Goal: Task Accomplishment & Management: Manage account settings

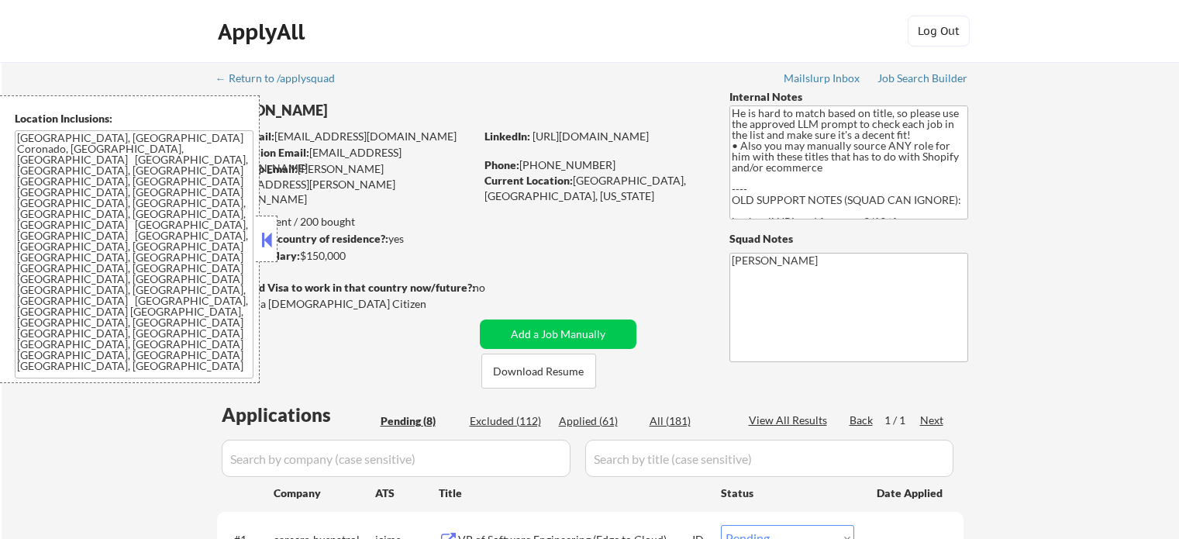
select select ""pending""
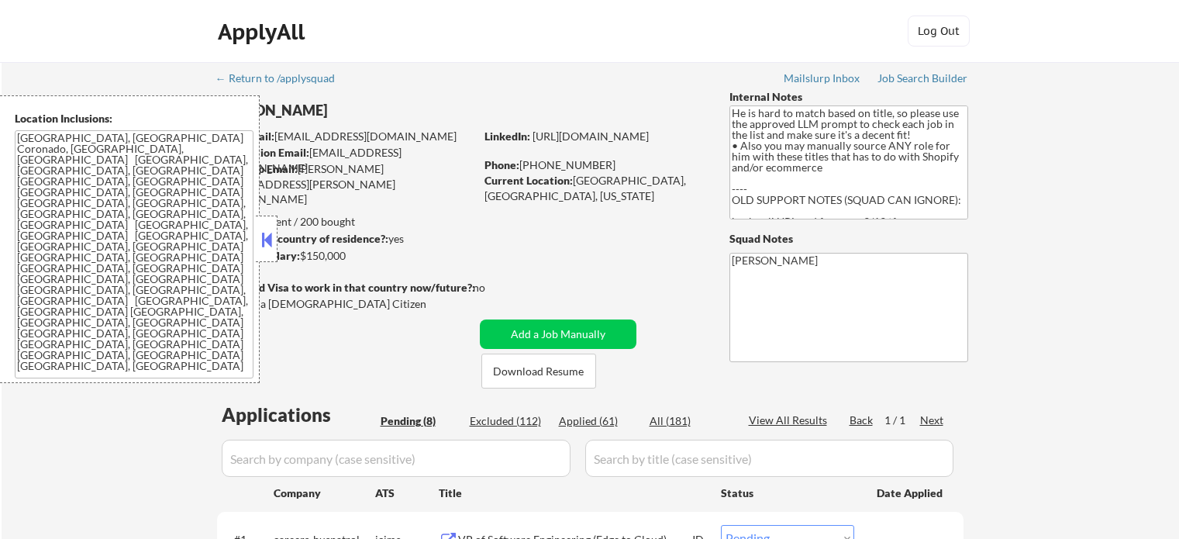
select select ""pending""
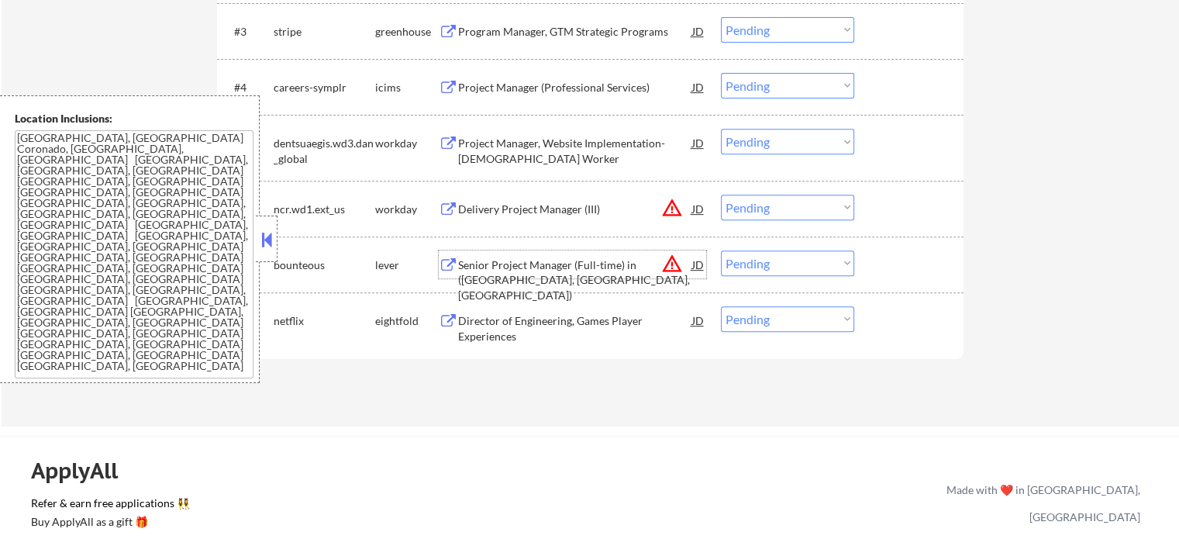
click at [535, 271] on div "Senior Project Manager (Full-time) in (CT, NJ, NY)" at bounding box center [575, 280] width 234 height 46
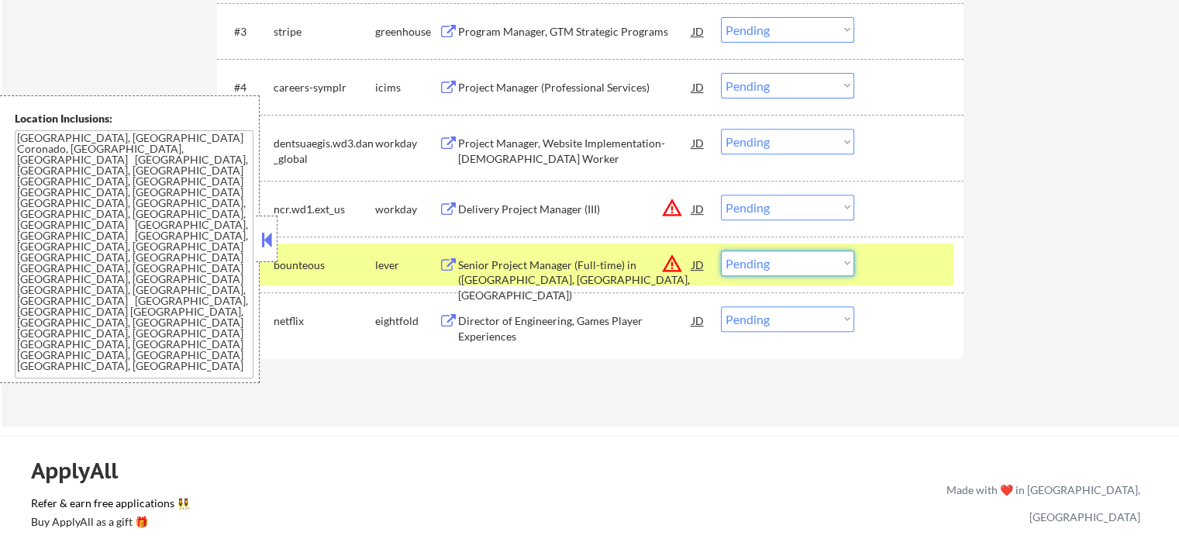
click at [747, 265] on select "Choose an option... Pending Applied Excluded (Questions) Excluded (Expired) Exc…" at bounding box center [787, 263] width 133 height 26
click at [721, 250] on select "Choose an option... Pending Applied Excluded (Questions) Excluded (Expired) Exc…" at bounding box center [787, 263] width 133 height 26
select select ""pending""
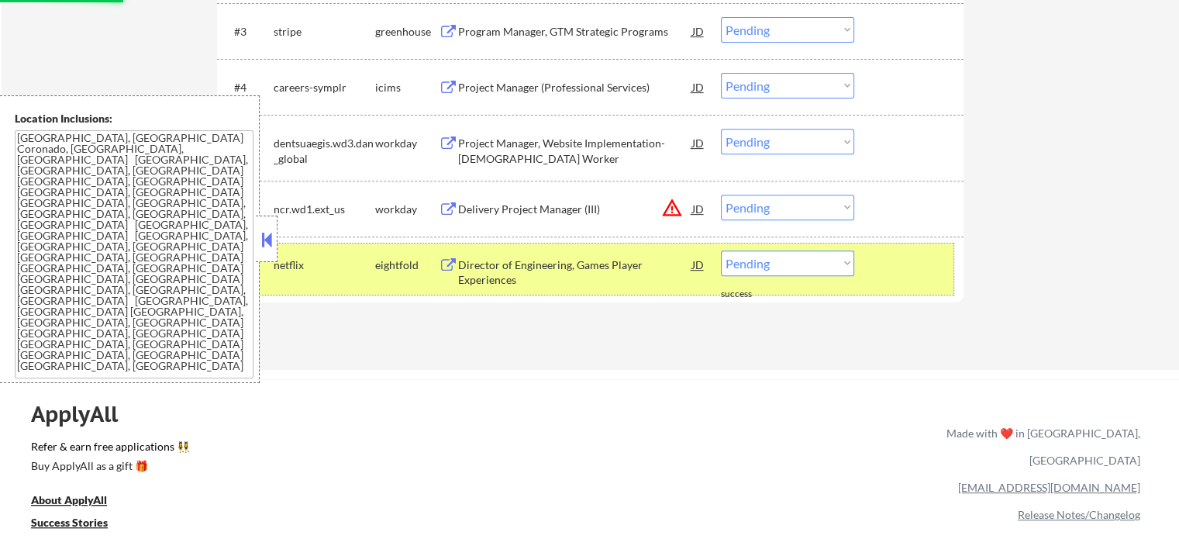
click at [911, 271] on div at bounding box center [911, 264] width 68 height 28
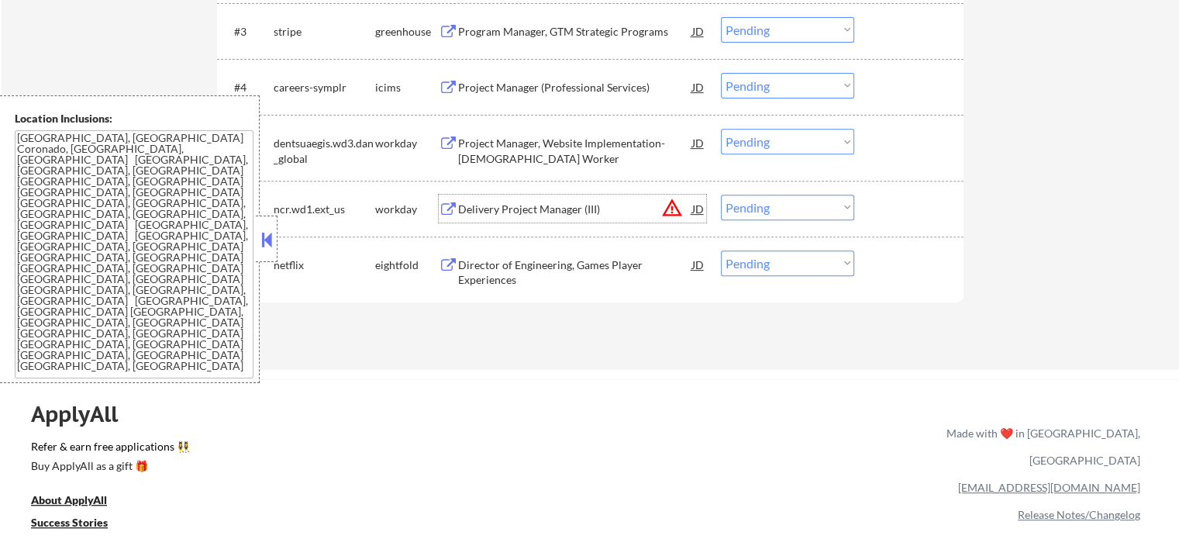
click at [599, 216] on div "Delivery Project Manager (III)" at bounding box center [575, 209] width 234 height 28
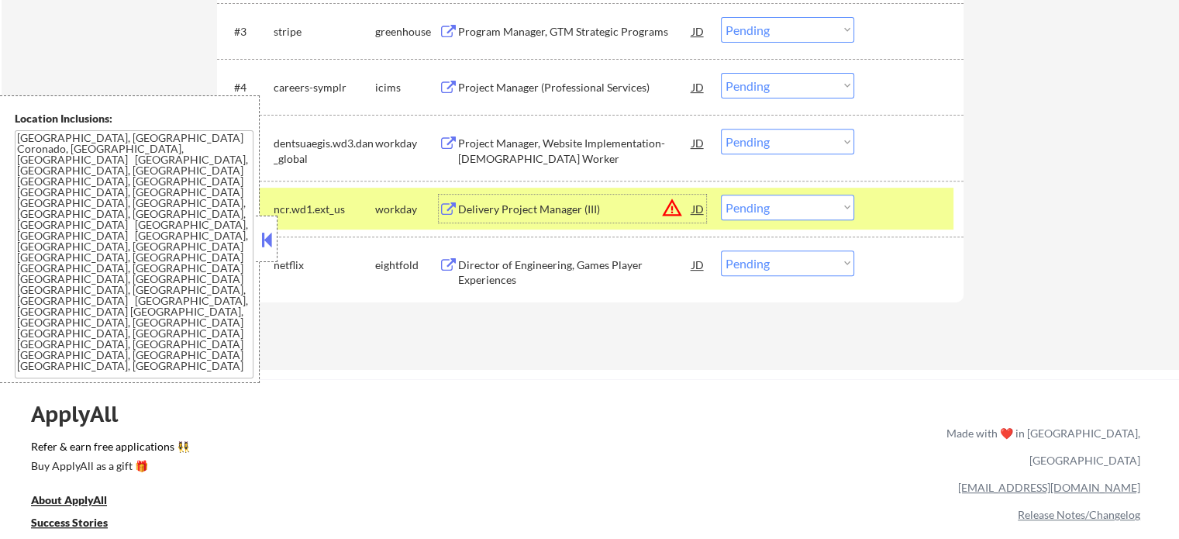
click at [811, 218] on select "Choose an option... Pending Applied Excluded (Questions) Excluded (Expired) Exc…" at bounding box center [787, 208] width 133 height 26
click at [721, 195] on select "Choose an option... Pending Applied Excluded (Questions) Excluded (Expired) Exc…" at bounding box center [787, 208] width 133 height 26
click at [888, 217] on div at bounding box center [911, 209] width 68 height 28
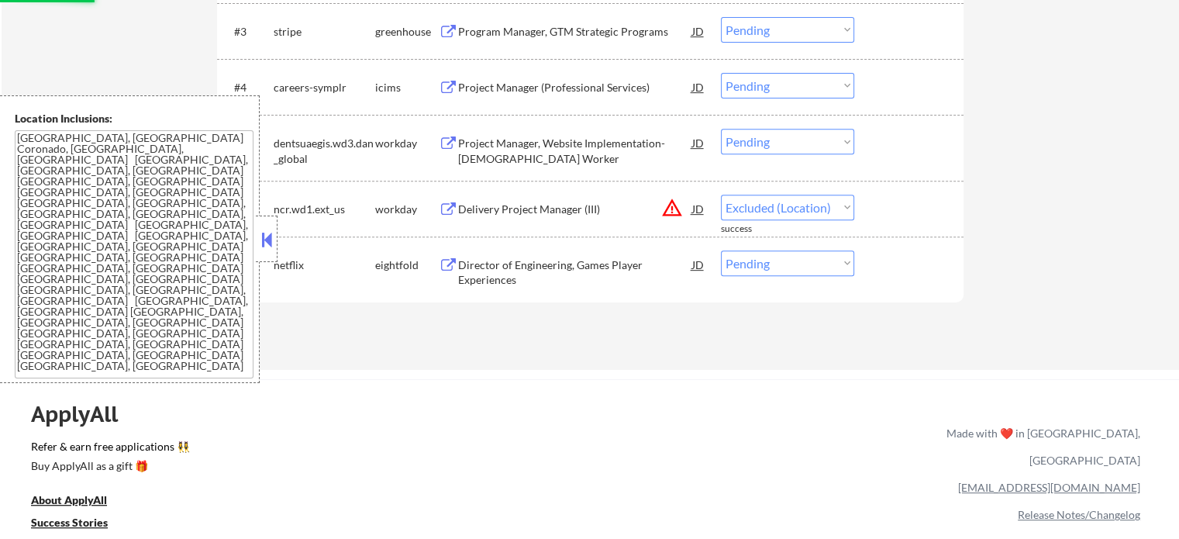
select select ""pending""
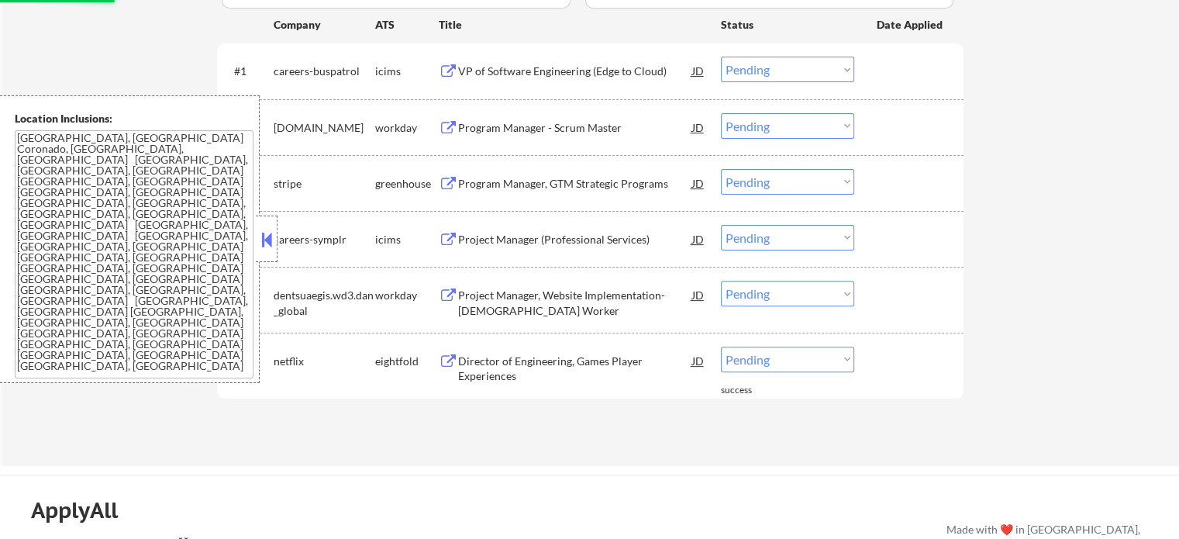
scroll to position [465, 0]
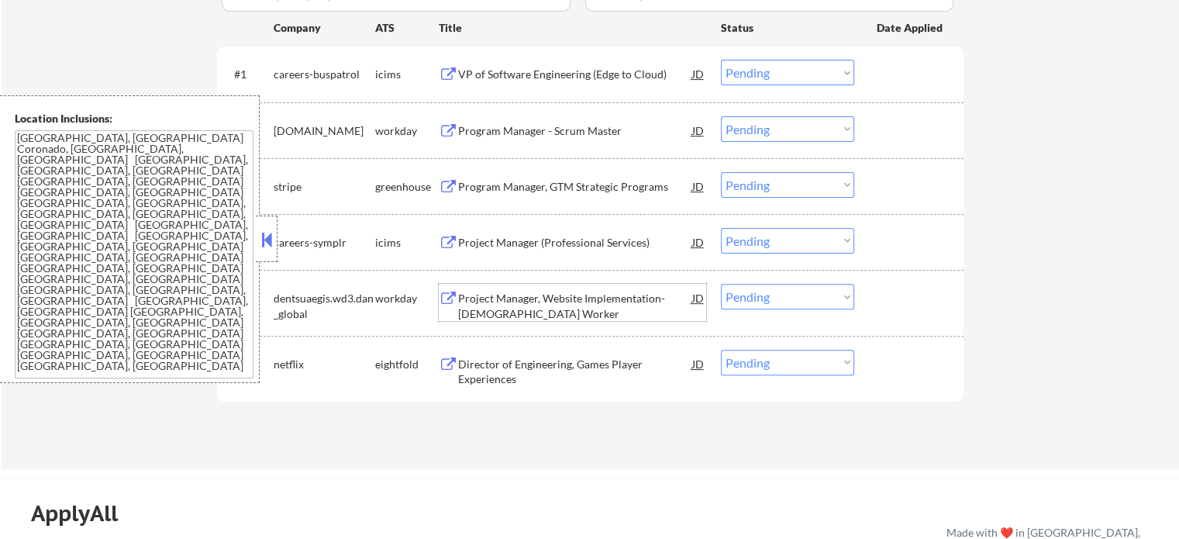
click at [509, 295] on div "Project Manager, Website Implementation-Temporary Worker" at bounding box center [575, 306] width 234 height 30
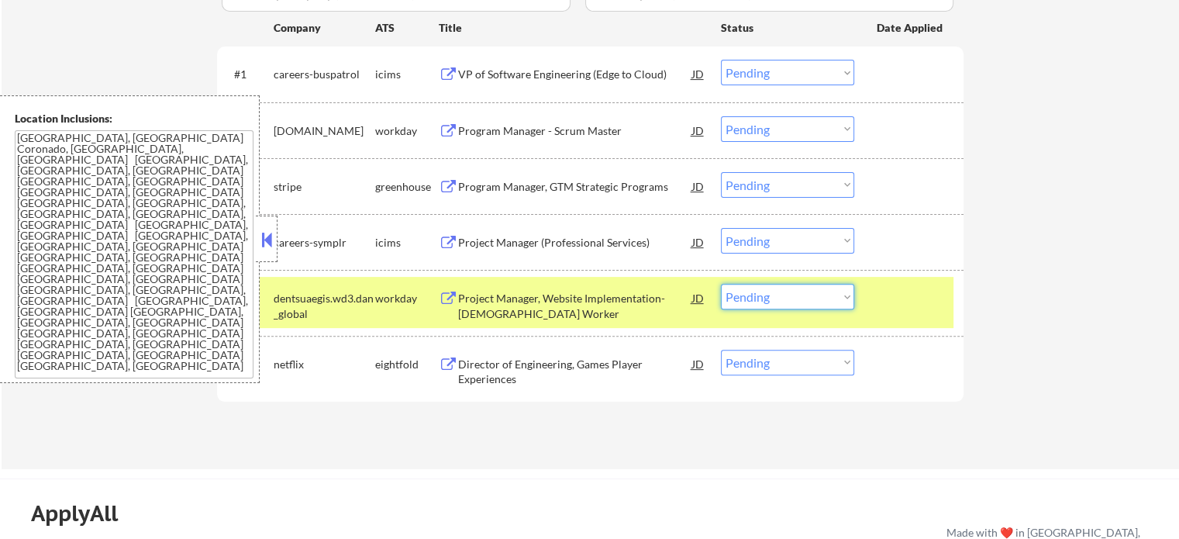
click at [831, 295] on select "Choose an option... Pending Applied Excluded (Questions) Excluded (Expired) Exc…" at bounding box center [787, 297] width 133 height 26
click at [721, 284] on select "Choose an option... Pending Applied Excluded (Questions) Excluded (Expired) Exc…" at bounding box center [787, 297] width 133 height 26
click at [902, 288] on div at bounding box center [911, 298] width 68 height 28
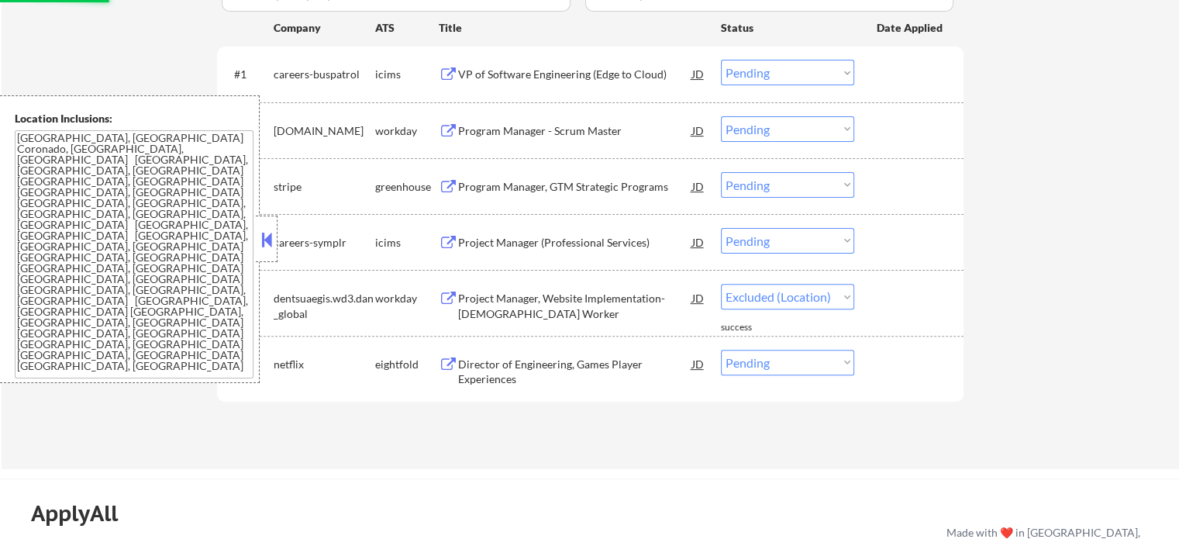
select select ""pending""
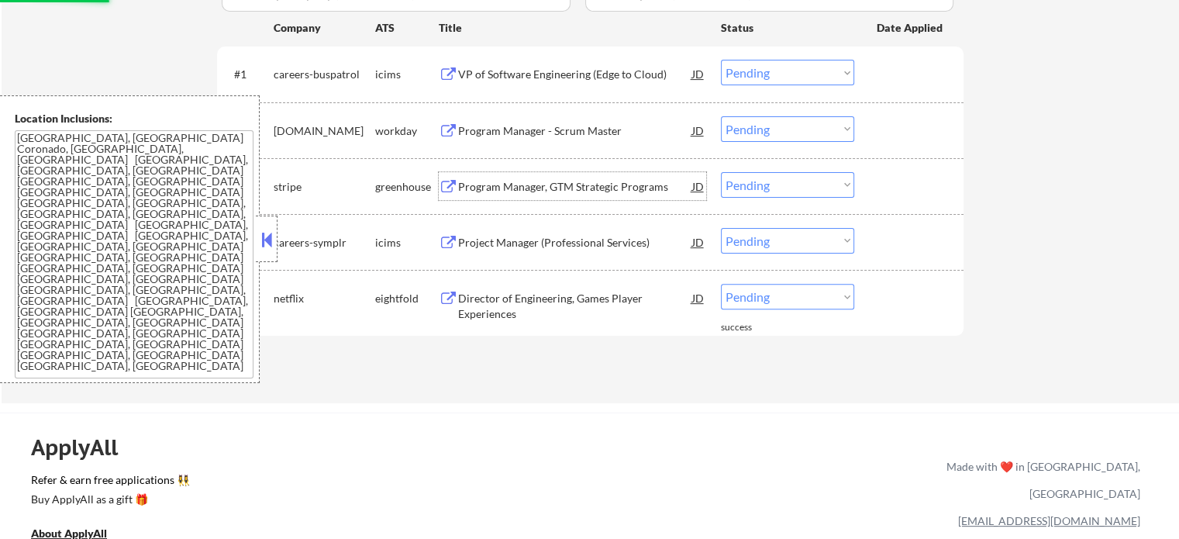
click at [563, 191] on div "Program Manager, GTM Strategic Programs" at bounding box center [575, 187] width 234 height 16
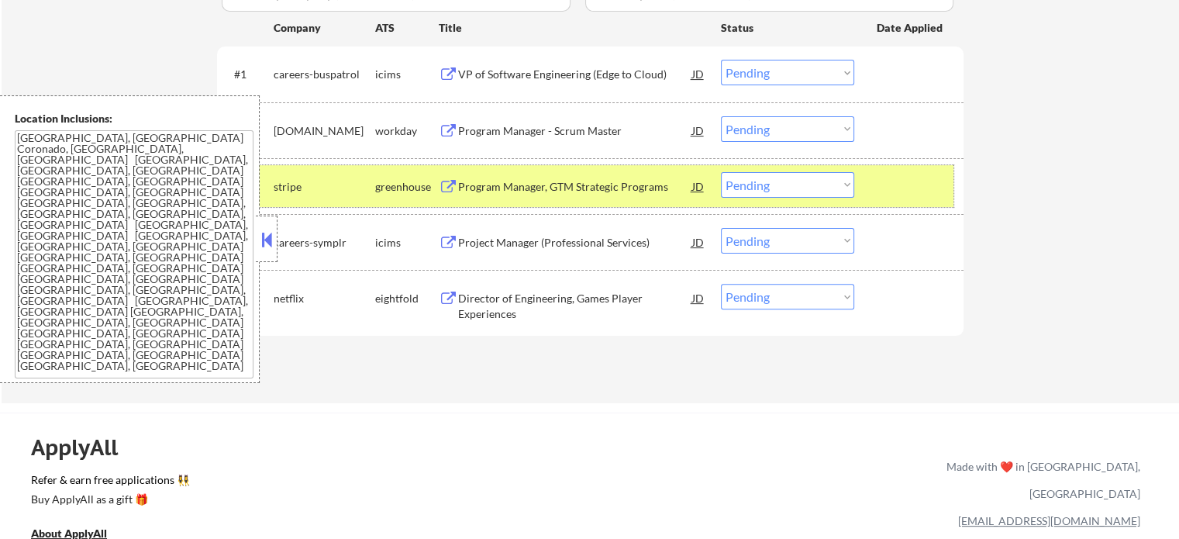
click at [908, 197] on div at bounding box center [911, 186] width 68 height 28
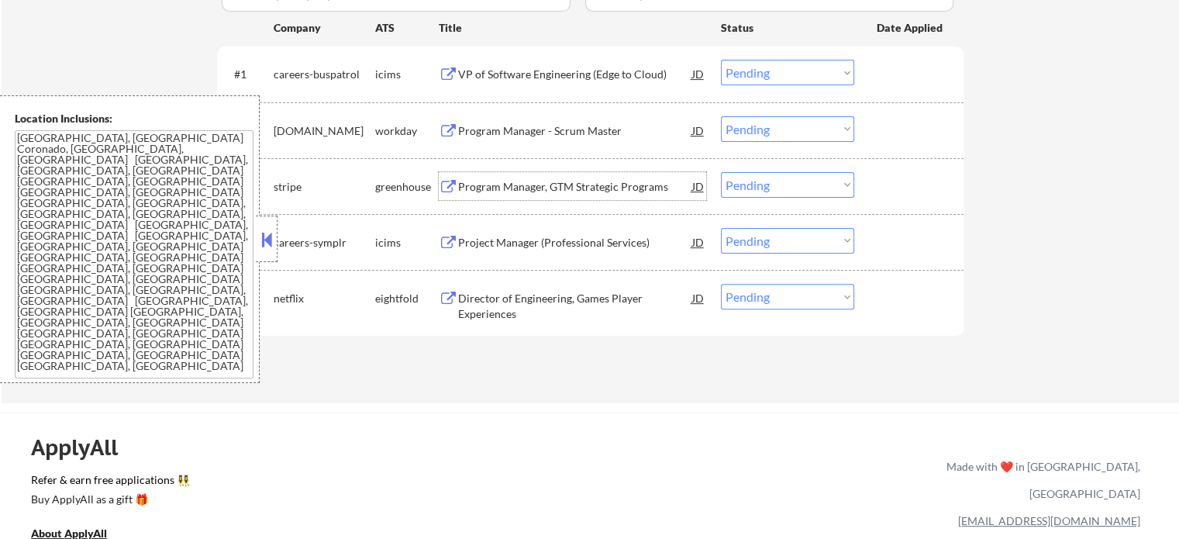
click at [620, 179] on div "Program Manager, GTM Strategic Programs" at bounding box center [575, 187] width 234 height 16
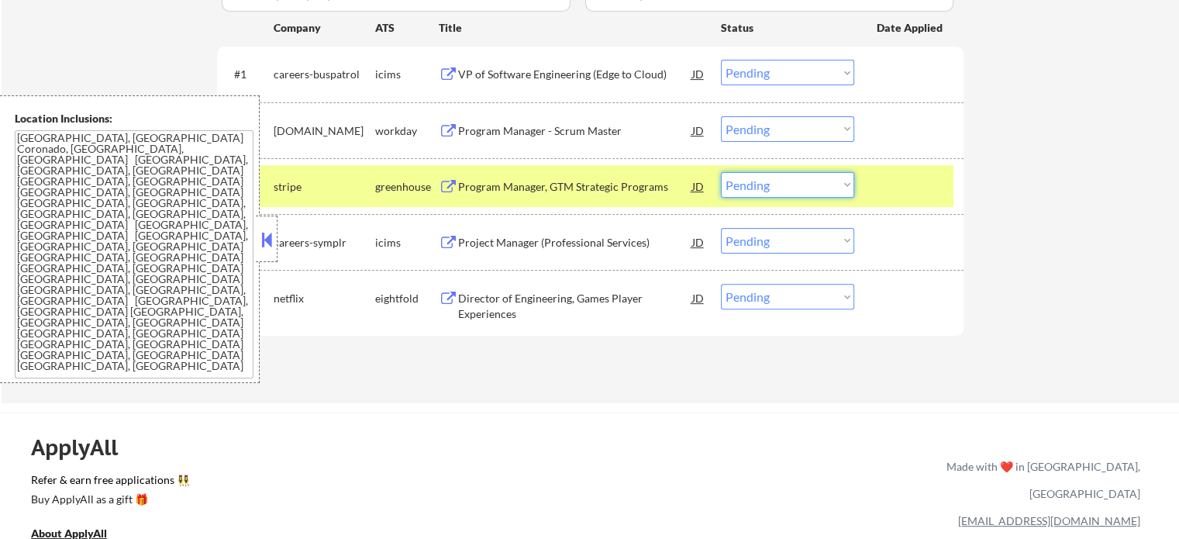
click at [785, 179] on select "Choose an option... Pending Applied Excluded (Questions) Excluded (Expired) Exc…" at bounding box center [787, 185] width 133 height 26
click at [721, 172] on select "Choose an option... Pending Applied Excluded (Questions) Excluded (Expired) Exc…" at bounding box center [787, 185] width 133 height 26
select select ""pending""
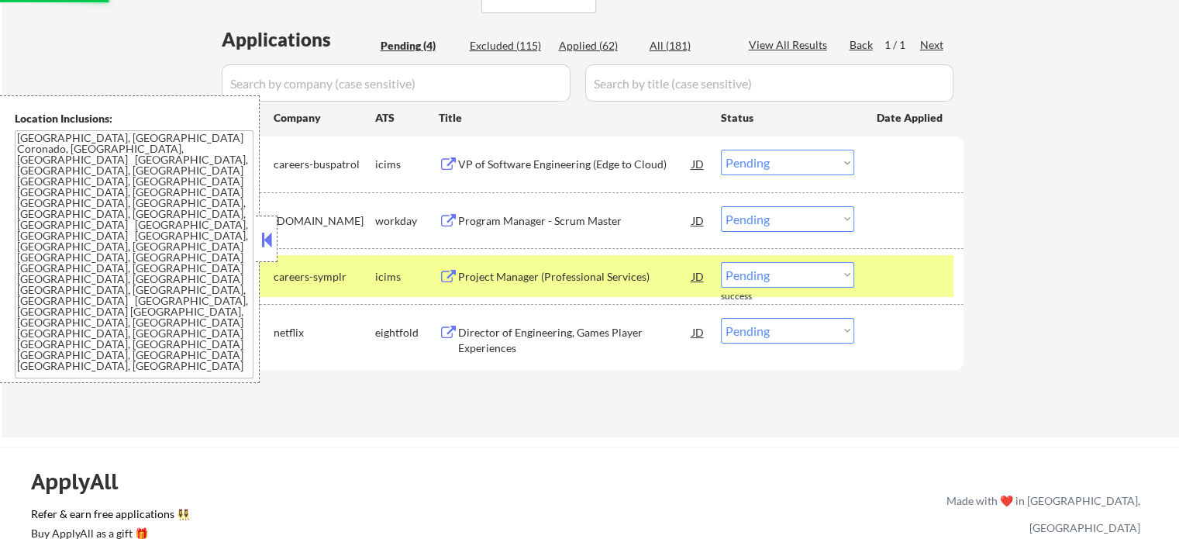
scroll to position [310, 0]
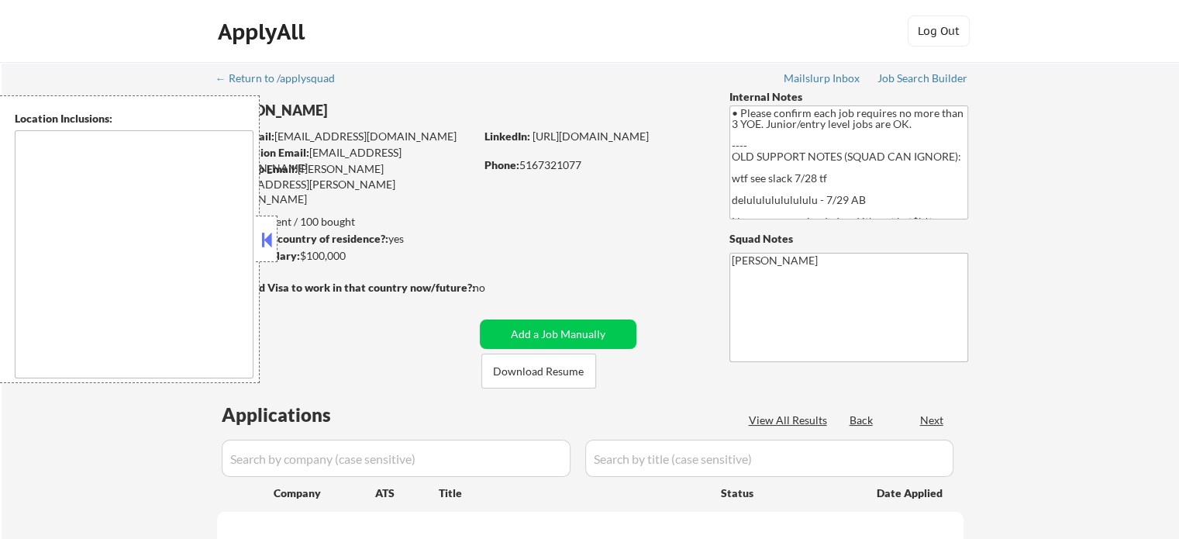
select select ""pending""
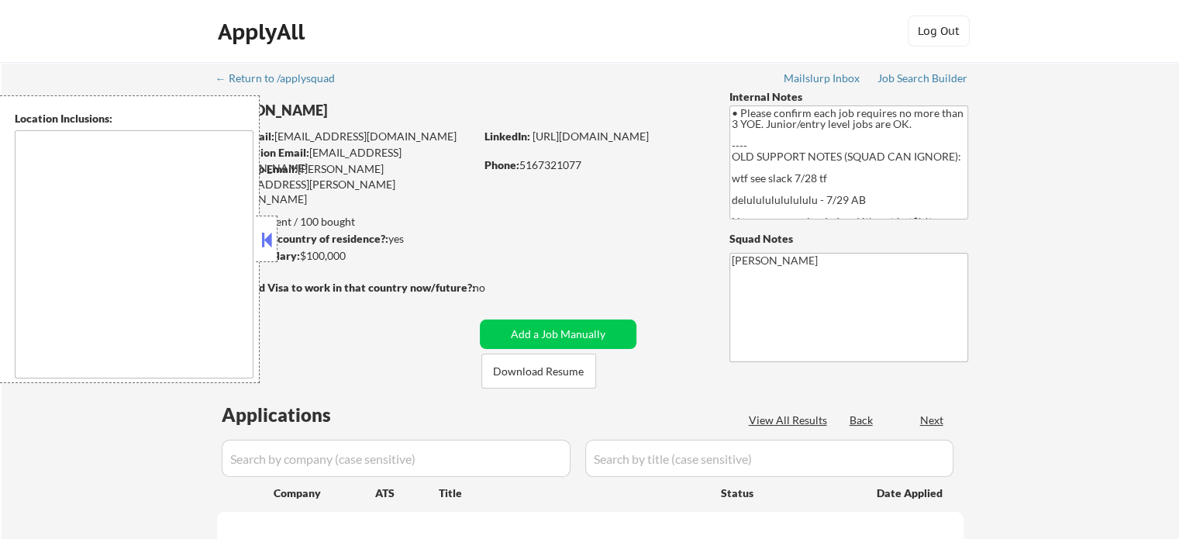
select select ""pending""
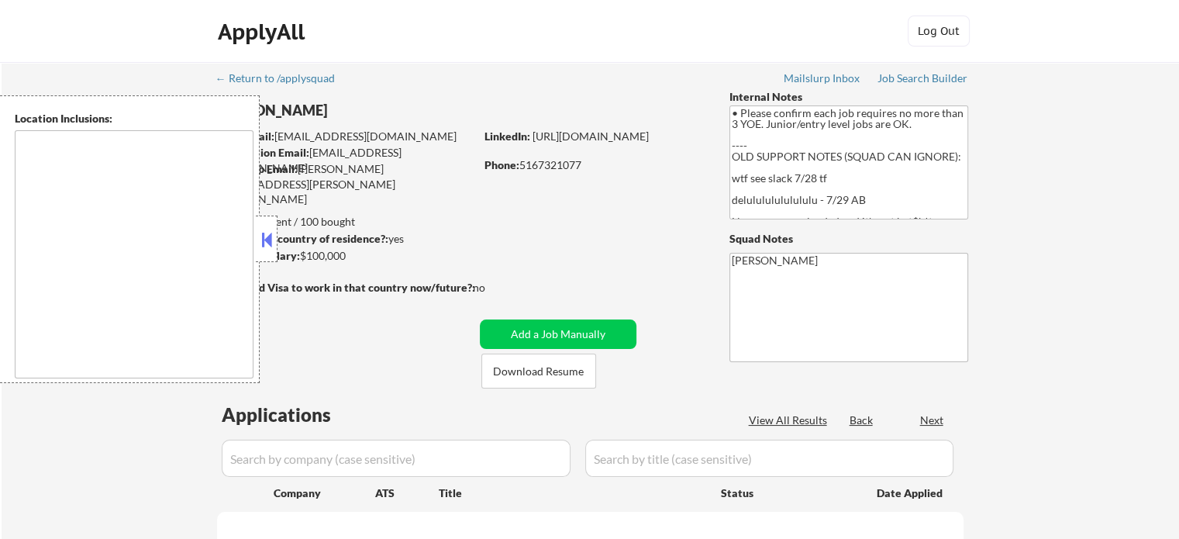
select select ""pending""
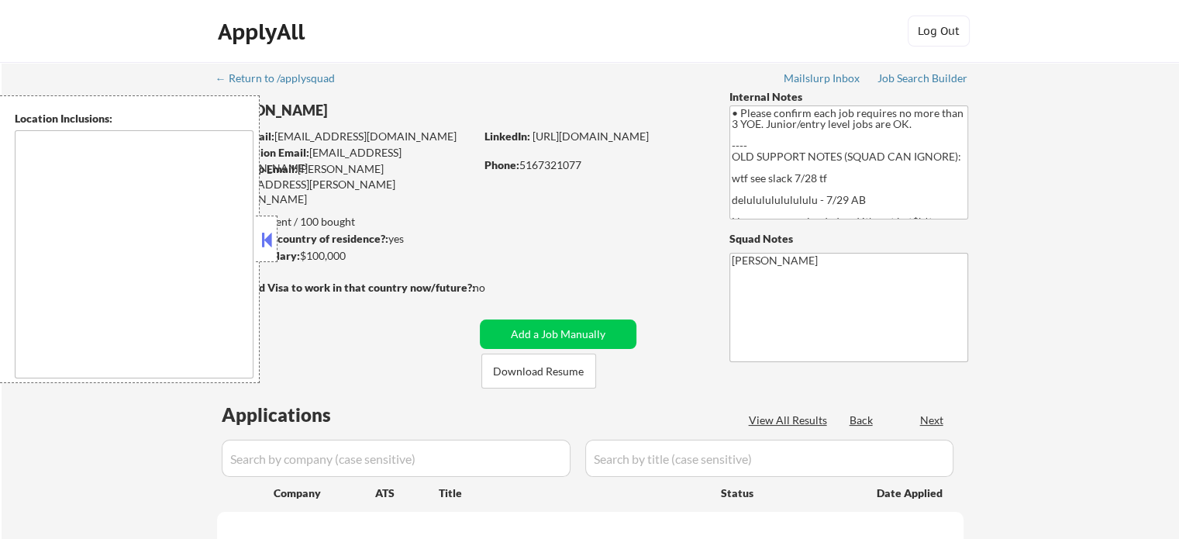
select select ""pending""
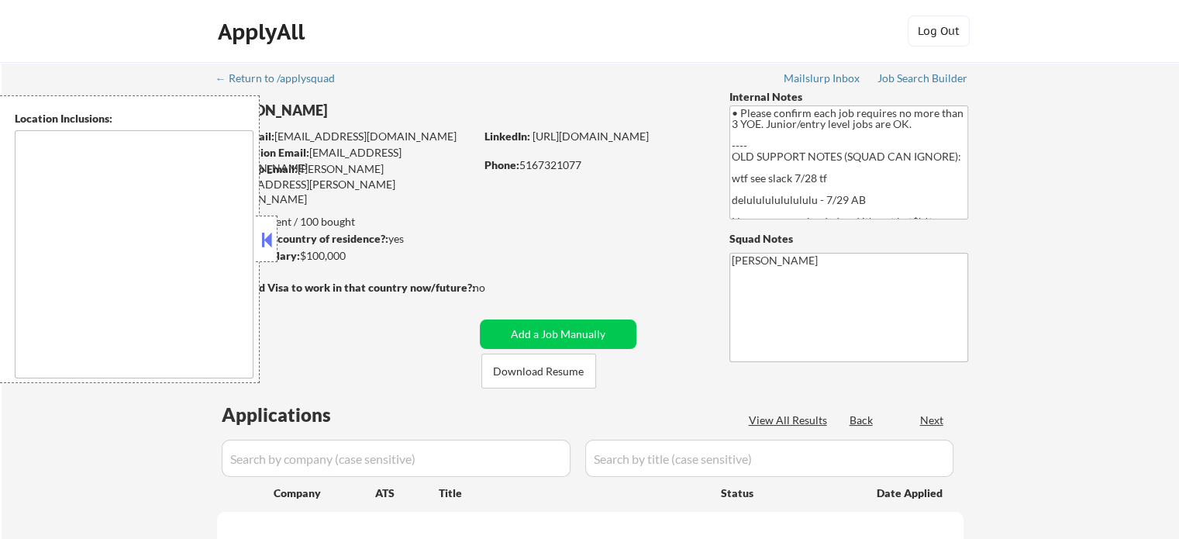
select select ""pending""
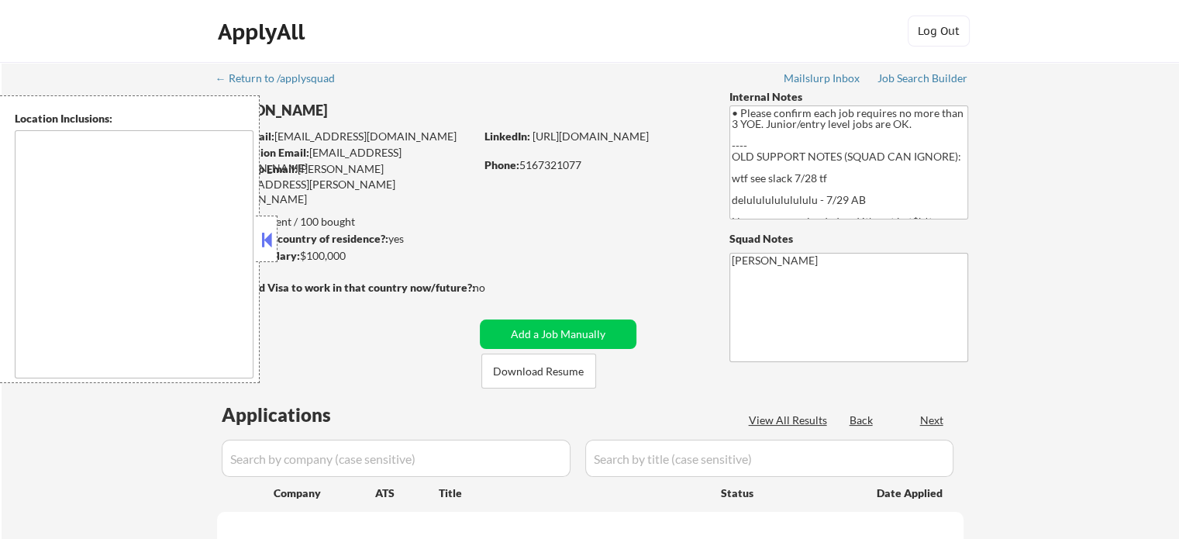
select select ""pending""
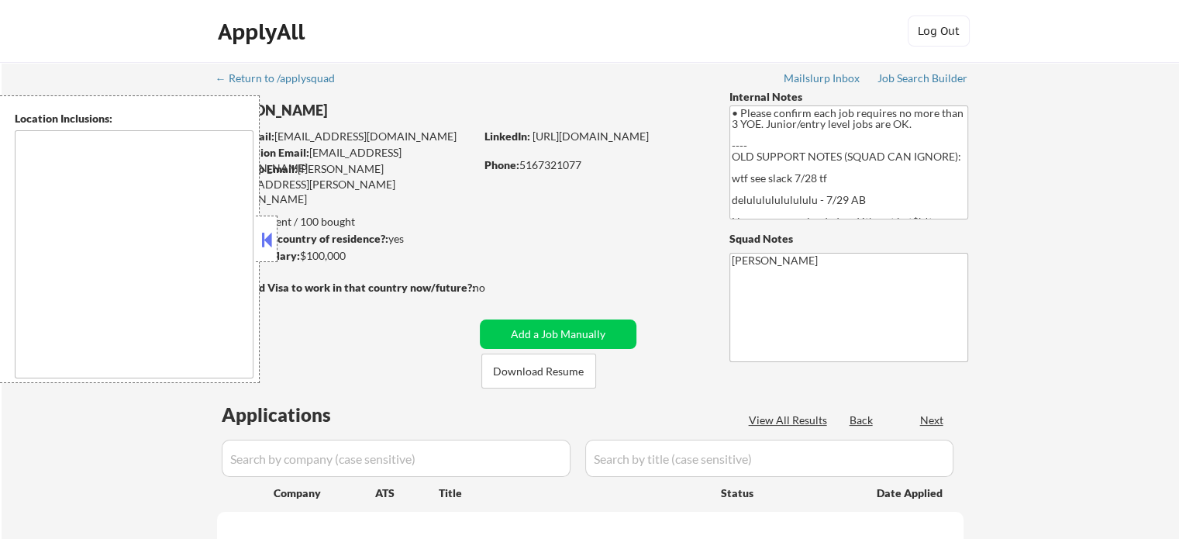
select select ""pending""
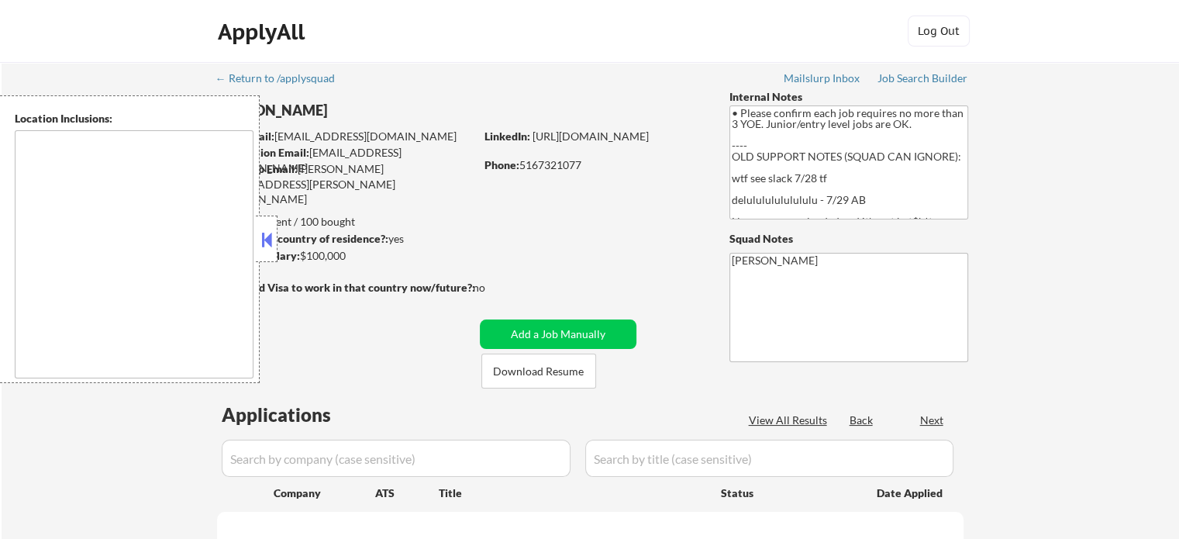
select select ""pending""
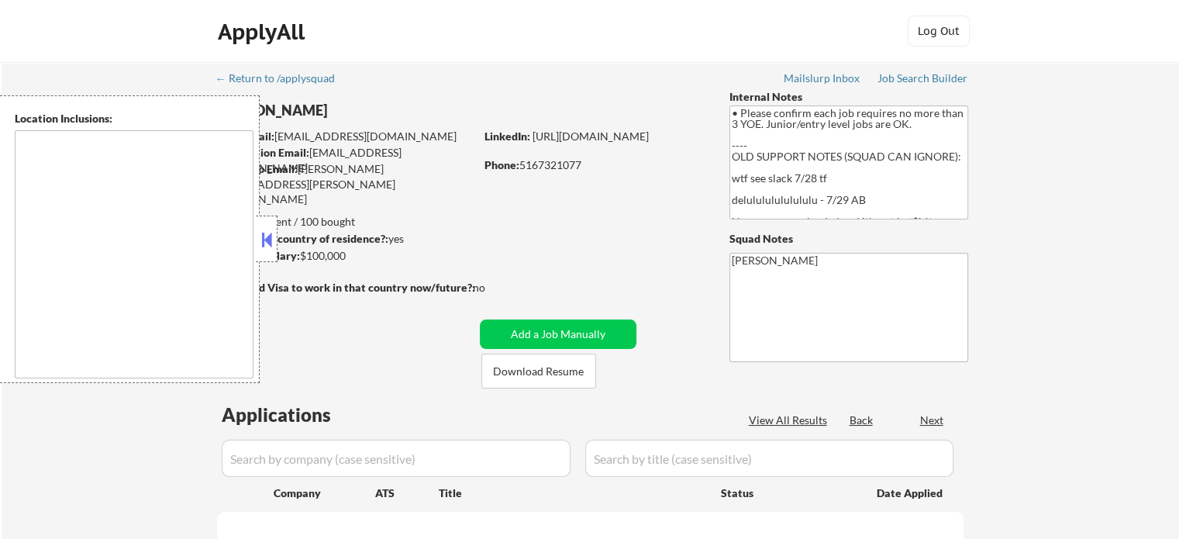
select select ""pending""
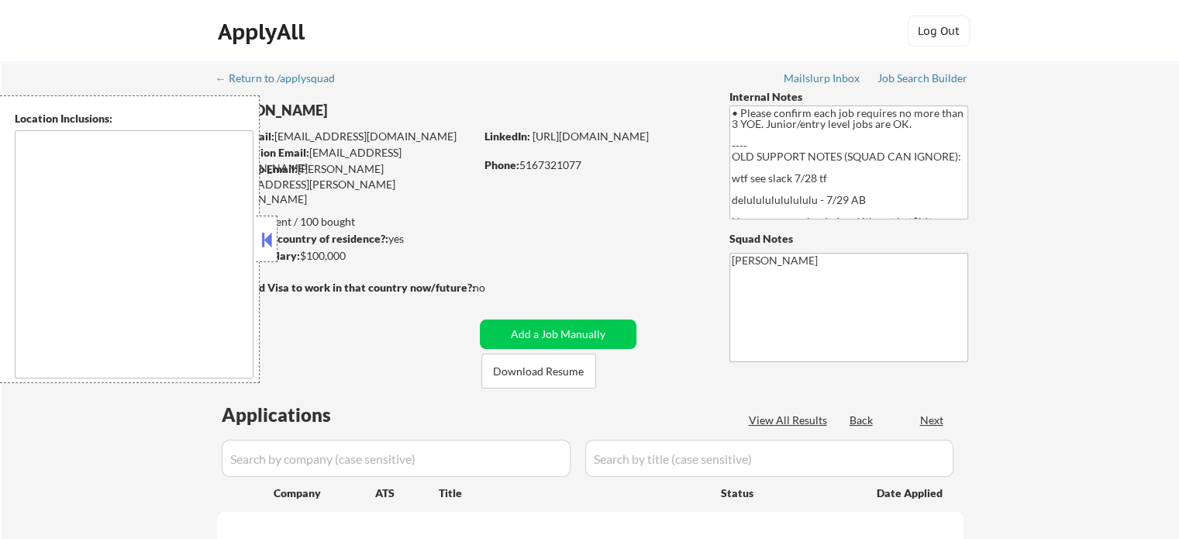
select select ""pending""
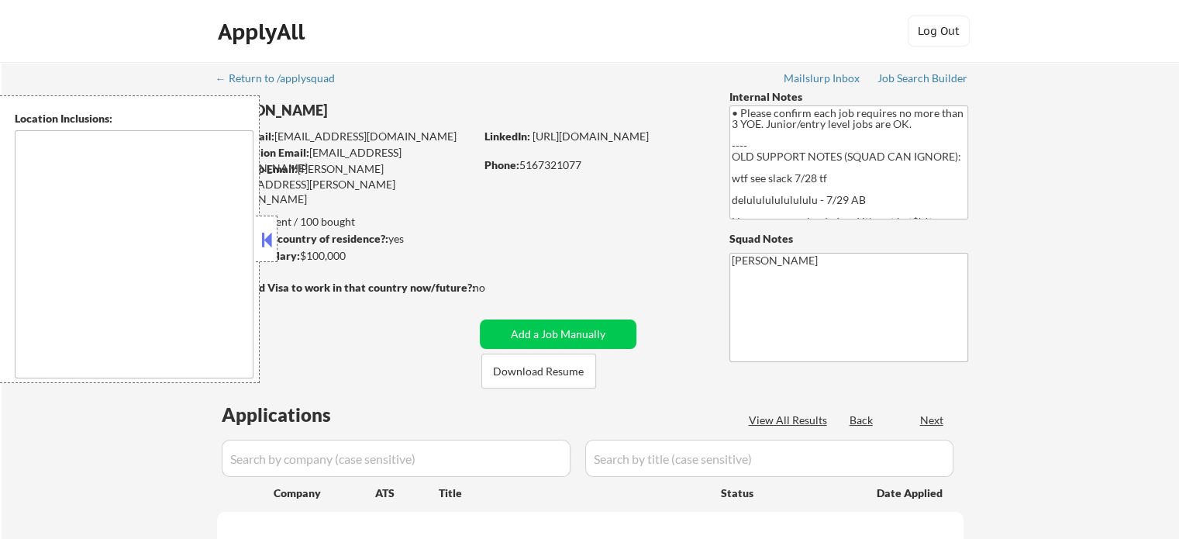
select select ""pending""
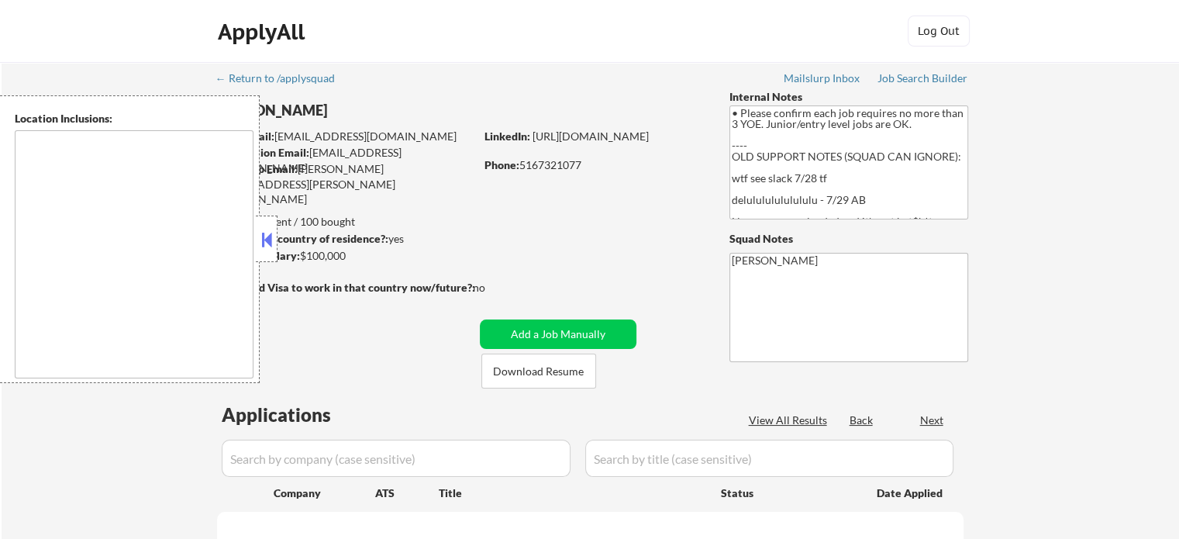
select select ""pending""
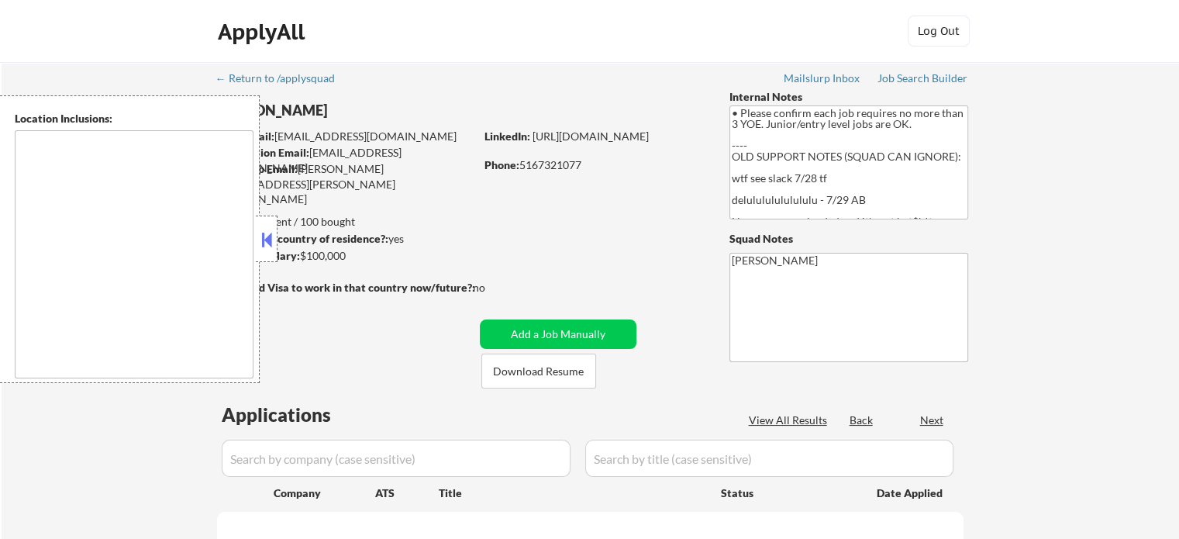
select select ""pending""
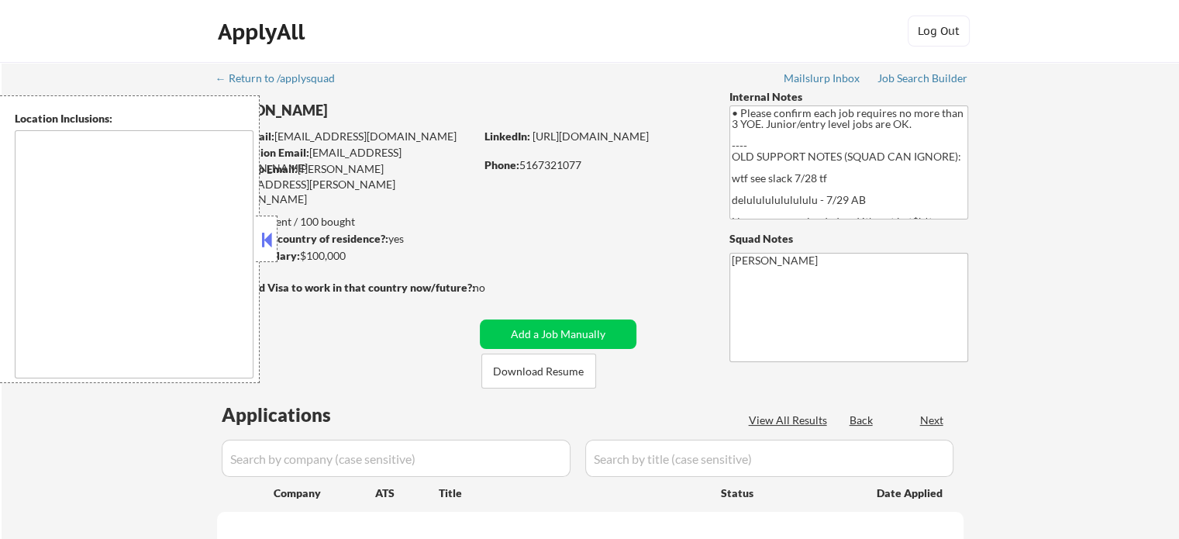
select select ""pending""
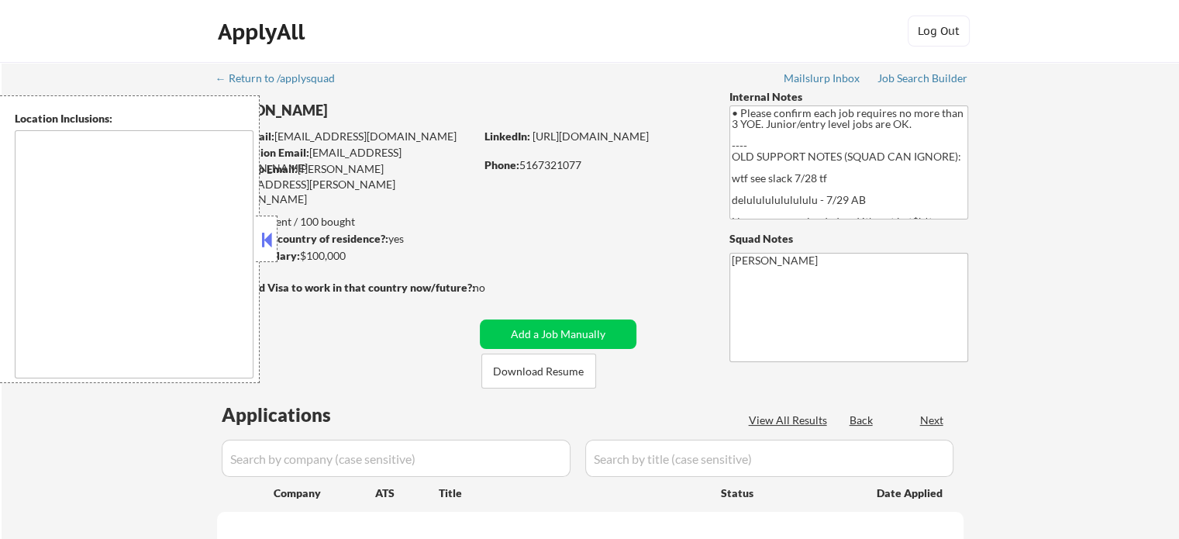
select select ""pending""
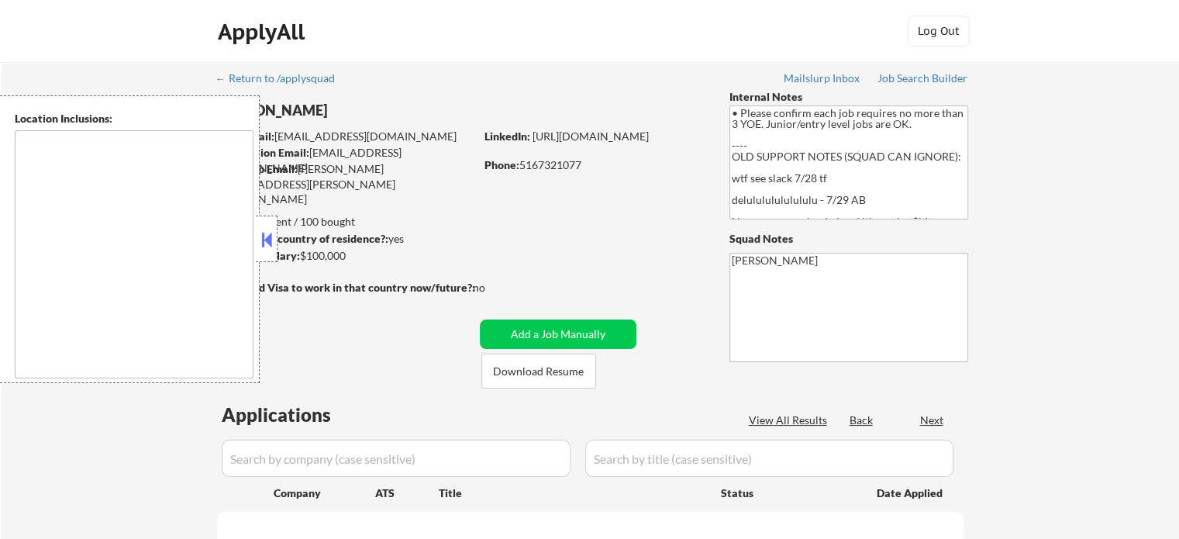
select select ""pending""
type textarea "[US_STATE], [GEOGRAPHIC_DATA] [GEOGRAPHIC_DATA], [GEOGRAPHIC_DATA] [GEOGRAPHIC_…"
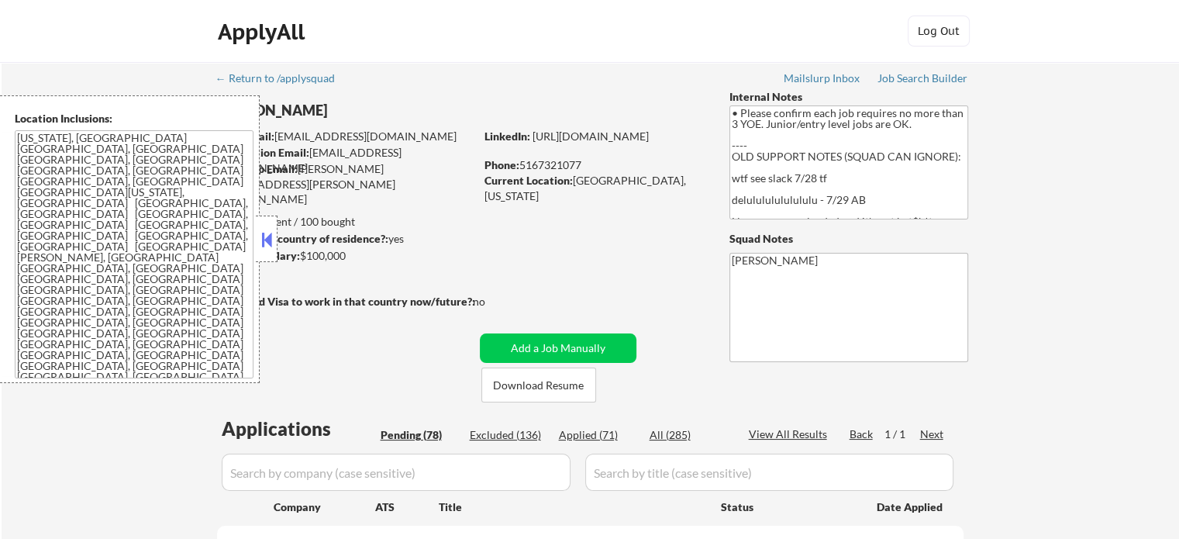
click at [262, 239] on button at bounding box center [266, 239] width 17 height 23
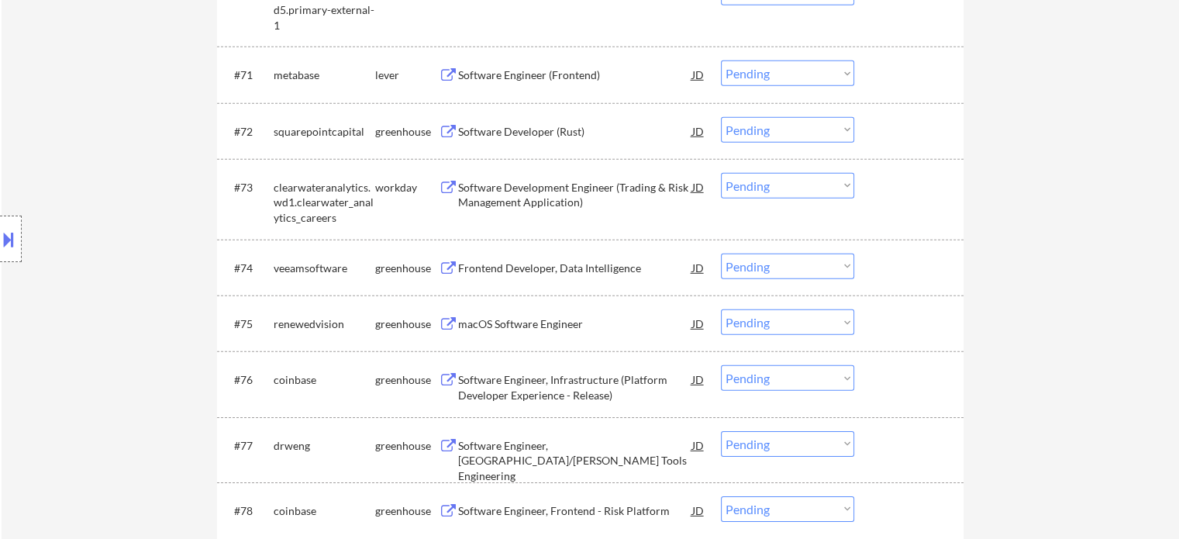
scroll to position [4862, 0]
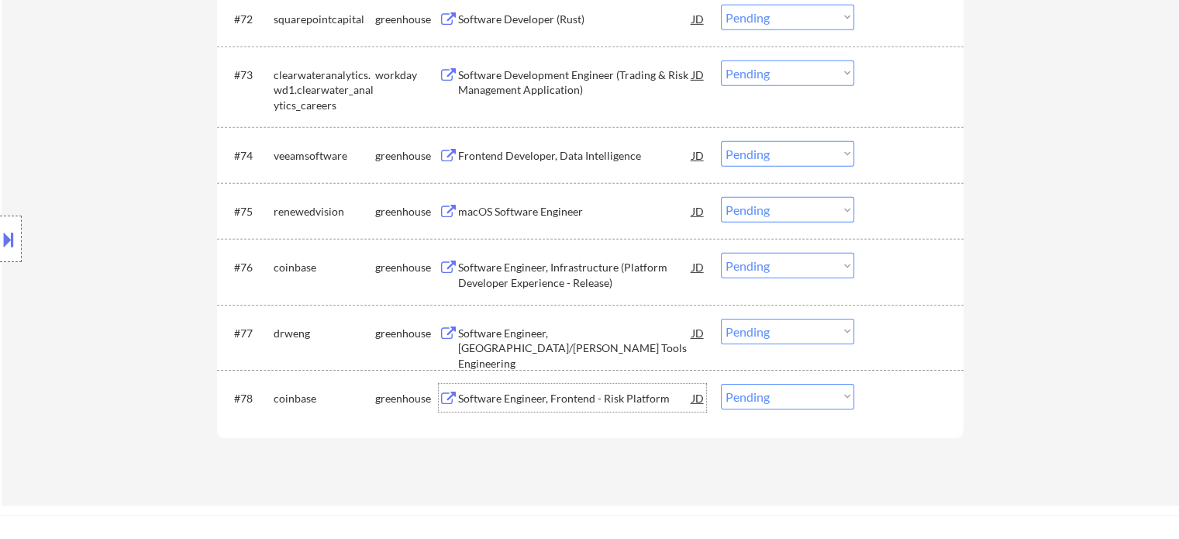
click at [543, 405] on div "Software Engineer, Frontend - Risk Platform" at bounding box center [575, 399] width 234 height 16
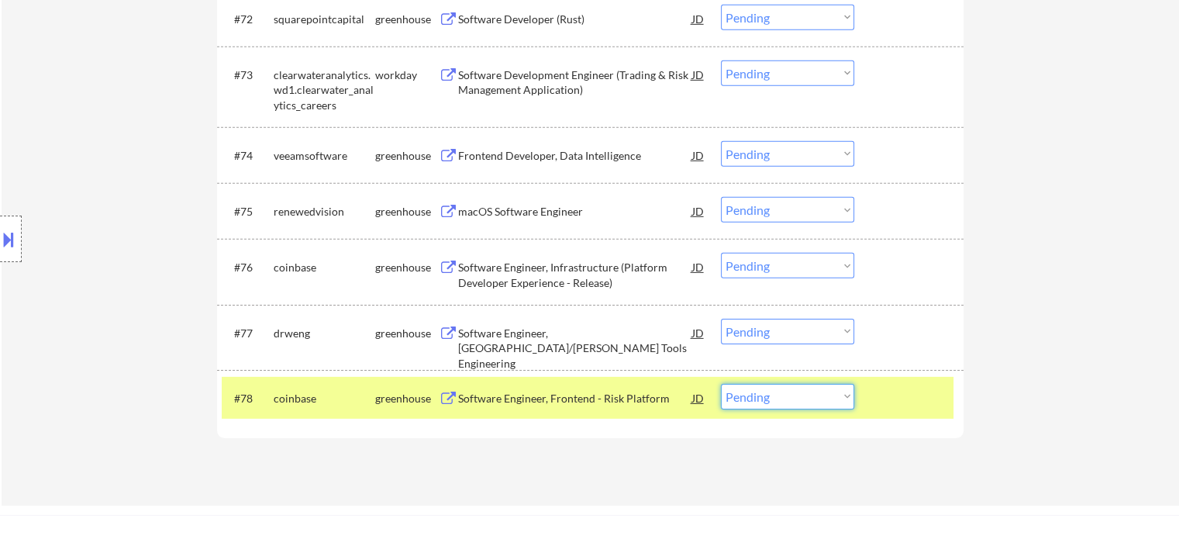
click at [749, 400] on select "Choose an option... Pending Applied Excluded (Questions) Excluded (Expired) Exc…" at bounding box center [787, 397] width 133 height 26
select select ""excluded__expired_""
click at [721, 384] on select "Choose an option... Pending Applied Excluded (Questions) Excluded (Expired) Exc…" at bounding box center [787, 397] width 133 height 26
click at [883, 399] on div at bounding box center [911, 398] width 68 height 28
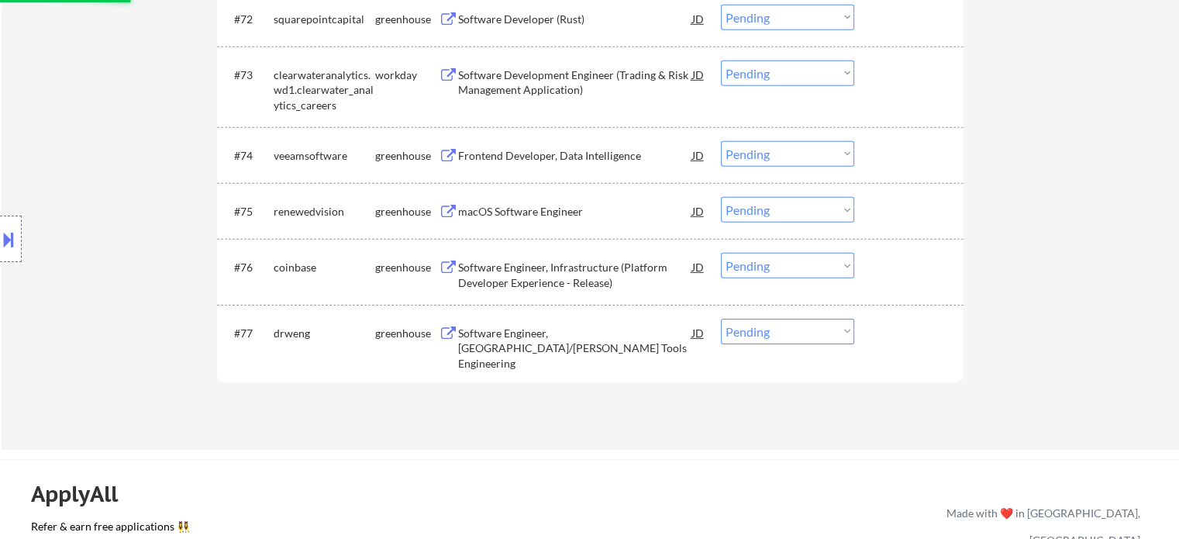
click at [550, 340] on div "Software Engineer, [GEOGRAPHIC_DATA]/[PERSON_NAME] Tools Engineering" at bounding box center [575, 349] width 234 height 46
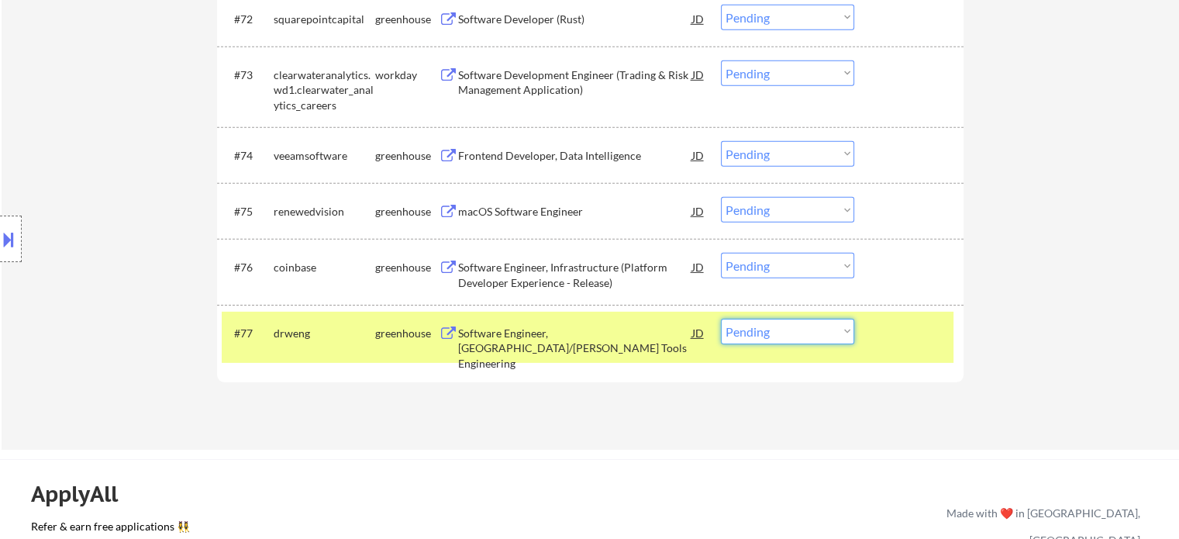
click at [750, 333] on select "Choose an option... Pending Applied Excluded (Questions) Excluded (Expired) Exc…" at bounding box center [787, 332] width 133 height 26
select select ""applied""
click at [721, 319] on select "Choose an option... Pending Applied Excluded (Questions) Excluded (Expired) Exc…" at bounding box center [787, 332] width 133 height 26
click at [878, 339] on div at bounding box center [911, 333] width 68 height 28
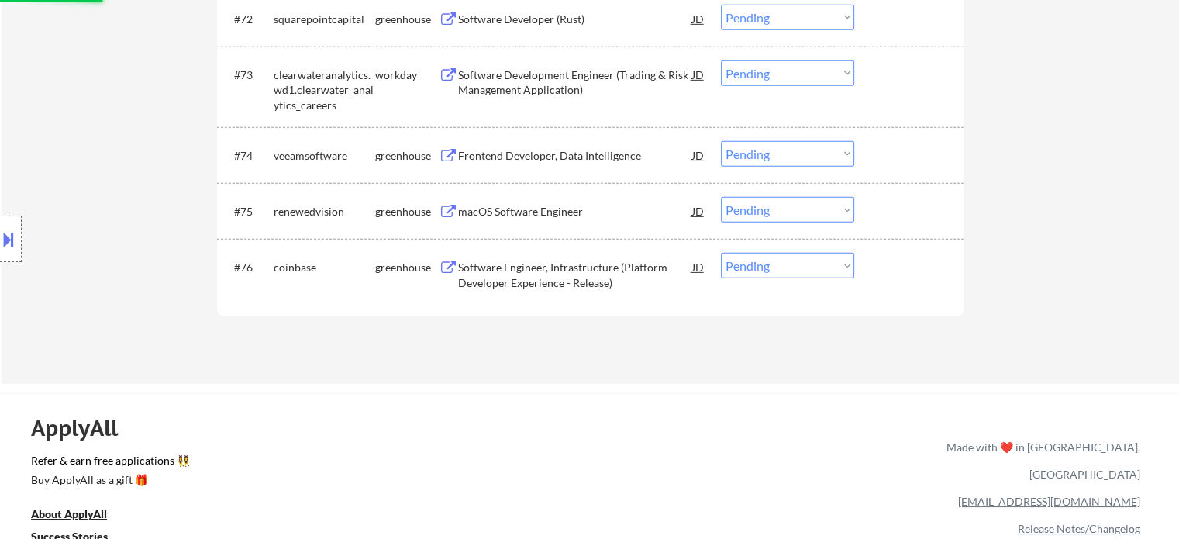
click at [611, 281] on div "Software Engineer, Infrastructure (Platform Developer Experience - Release)" at bounding box center [575, 275] width 234 height 30
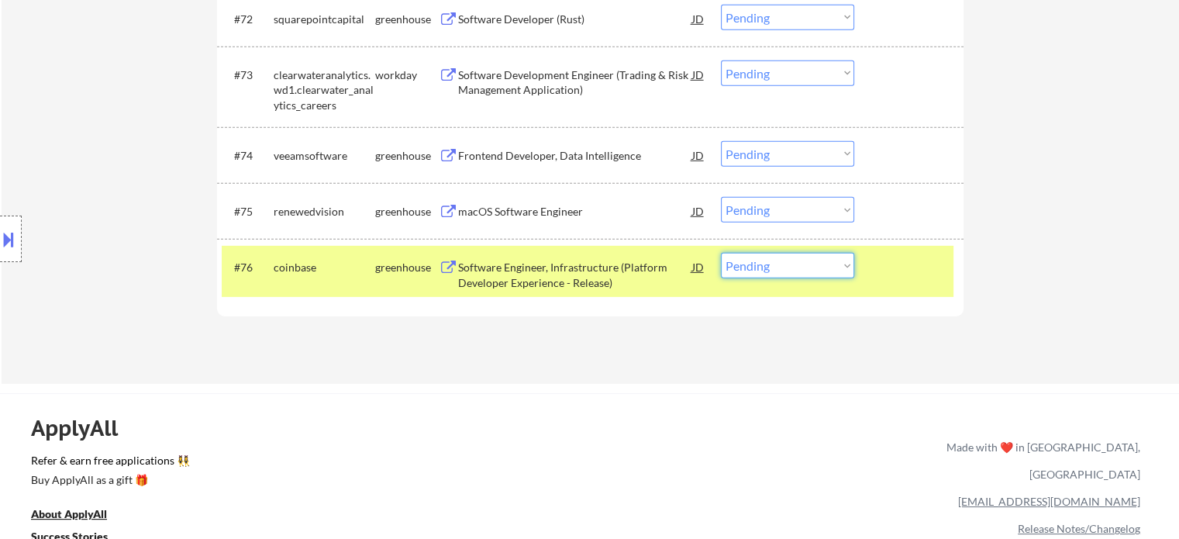
click at [754, 269] on select "Choose an option... Pending Applied Excluded (Questions) Excluded (Expired) Exc…" at bounding box center [787, 266] width 133 height 26
select select ""applied""
click at [721, 253] on select "Choose an option... Pending Applied Excluded (Questions) Excluded (Expired) Exc…" at bounding box center [787, 266] width 133 height 26
click at [905, 275] on div at bounding box center [911, 267] width 68 height 28
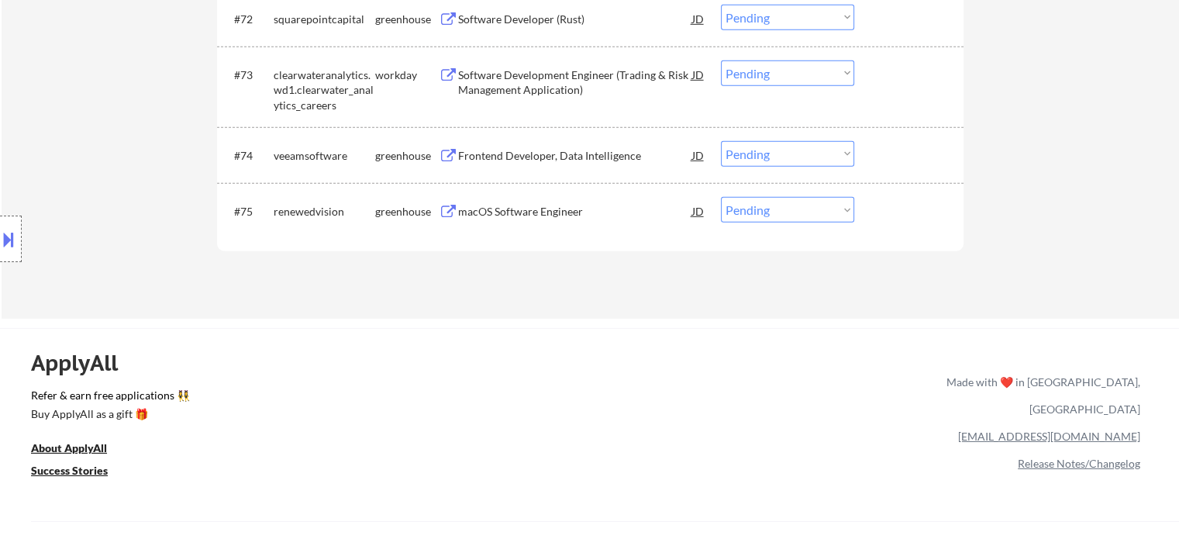
click at [508, 216] on div "macOS Software Engineer" at bounding box center [575, 212] width 234 height 16
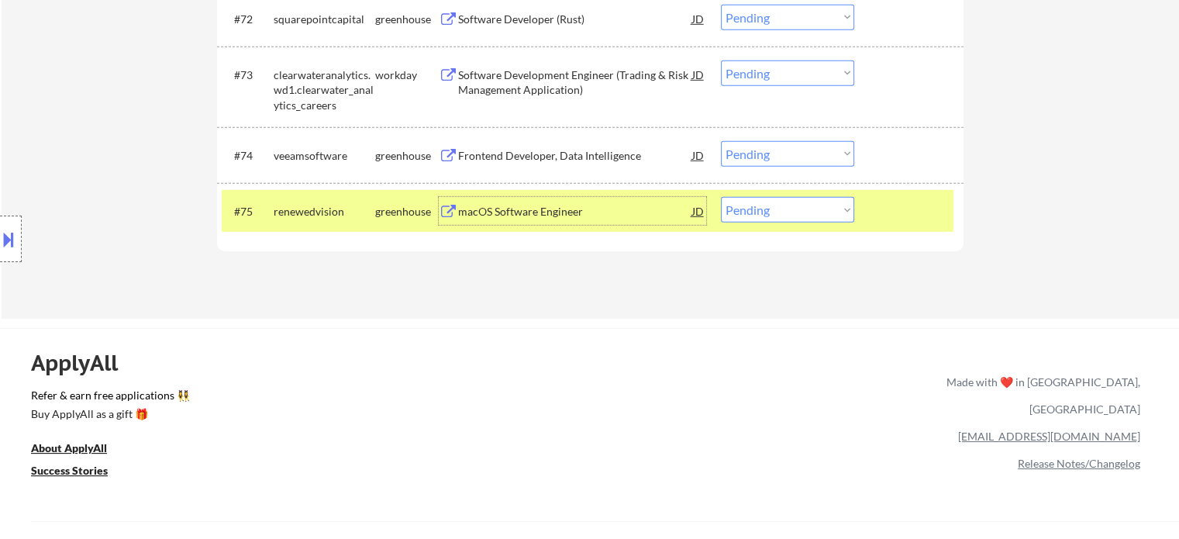
click at [815, 209] on select "Choose an option... Pending Applied Excluded (Questions) Excluded (Expired) Exc…" at bounding box center [787, 210] width 133 height 26
select select ""excluded__bad_match_""
click at [721, 197] on select "Choose an option... Pending Applied Excluded (Questions) Excluded (Expired) Exc…" at bounding box center [787, 210] width 133 height 26
click at [896, 217] on div at bounding box center [911, 211] width 68 height 28
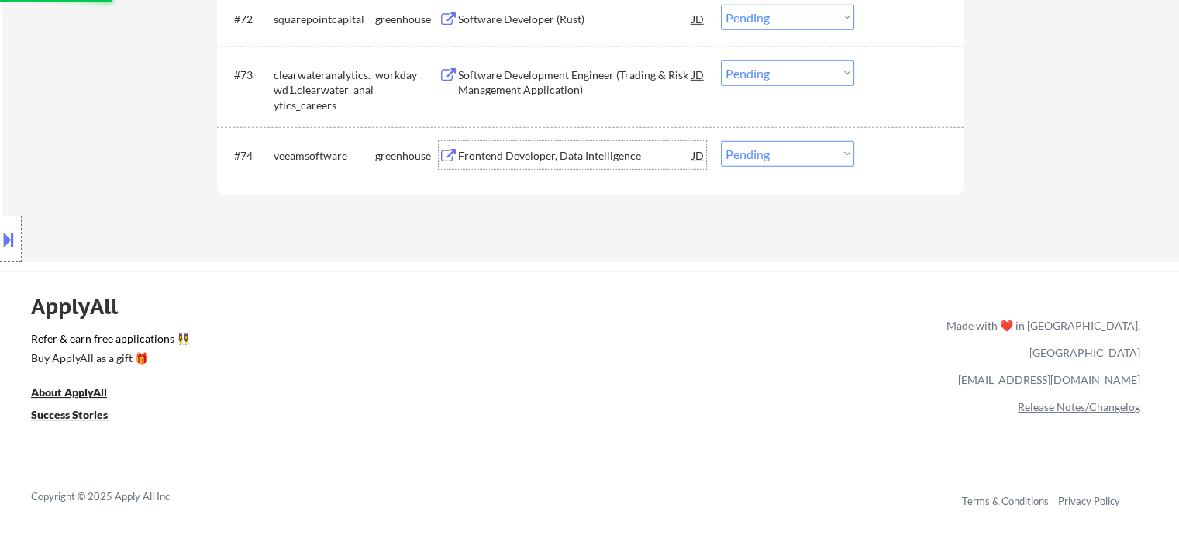
click at [626, 161] on div "Frontend Developer, Data Intelligence" at bounding box center [575, 156] width 234 height 16
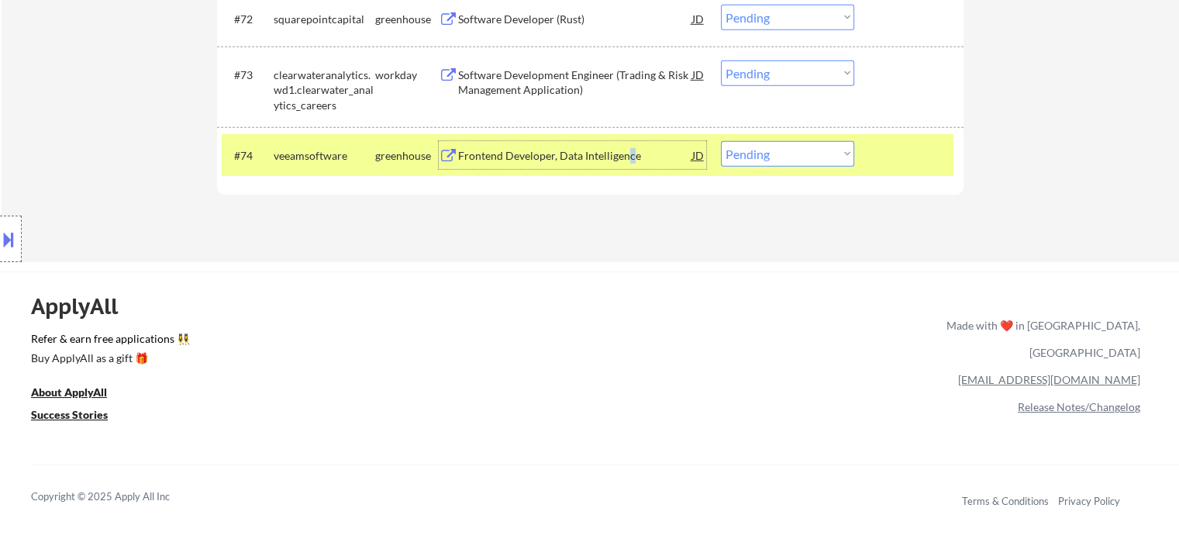
click at [754, 158] on select "Choose an option... Pending Applied Excluded (Questions) Excluded (Expired) Exc…" at bounding box center [787, 154] width 133 height 26
select select ""applied""
click at [721, 141] on select "Choose an option... Pending Applied Excluded (Questions) Excluded (Expired) Exc…" at bounding box center [787, 154] width 133 height 26
click at [899, 151] on div at bounding box center [911, 155] width 68 height 28
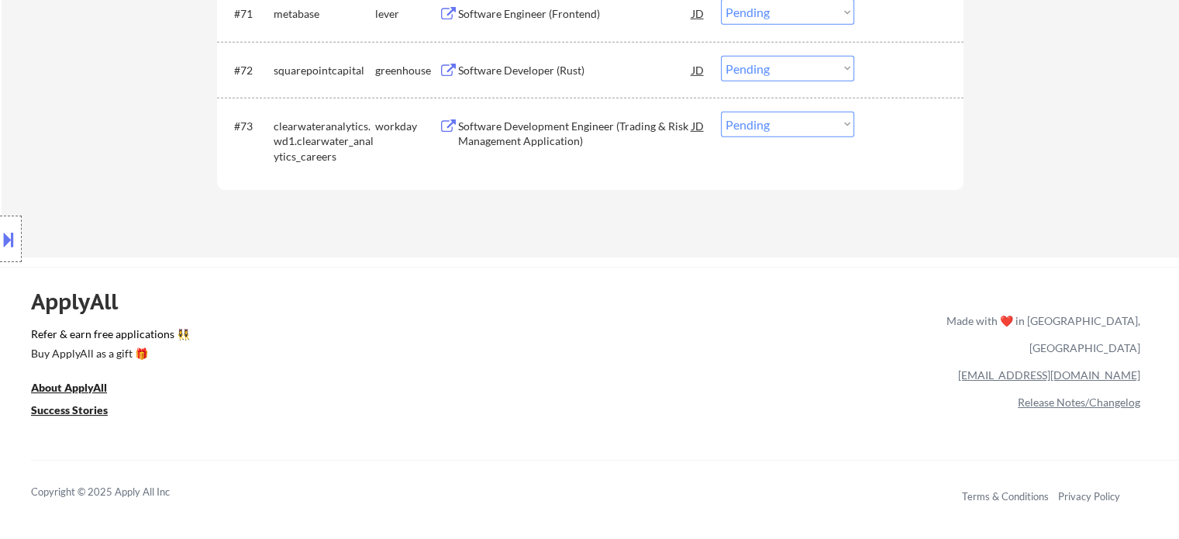
scroll to position [4785, 0]
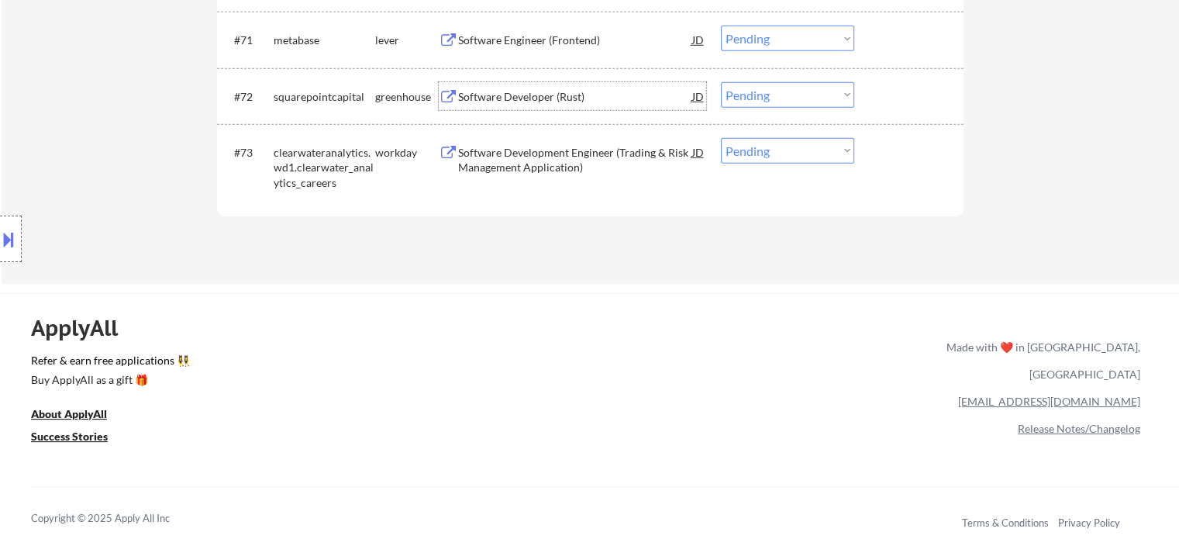
click at [526, 97] on div "Software Developer (Rust)" at bounding box center [575, 97] width 234 height 16
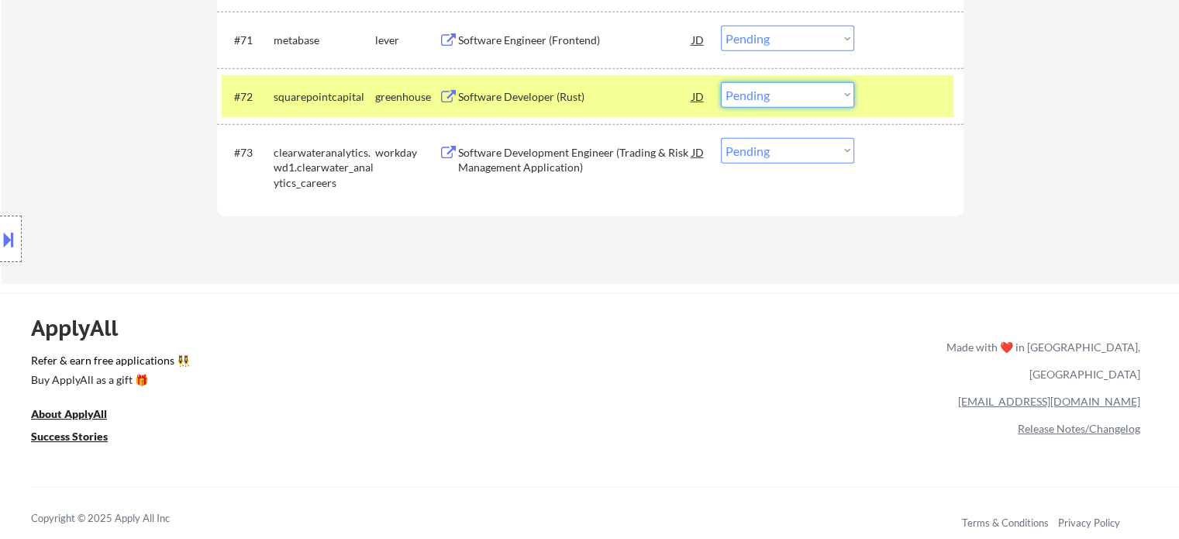
click at [746, 96] on select "Choose an option... Pending Applied Excluded (Questions) Excluded (Expired) Exc…" at bounding box center [787, 95] width 133 height 26
click at [721, 82] on select "Choose an option... Pending Applied Excluded (Questions) Excluded (Expired) Exc…" at bounding box center [787, 95] width 133 height 26
click at [892, 105] on div at bounding box center [911, 96] width 68 height 28
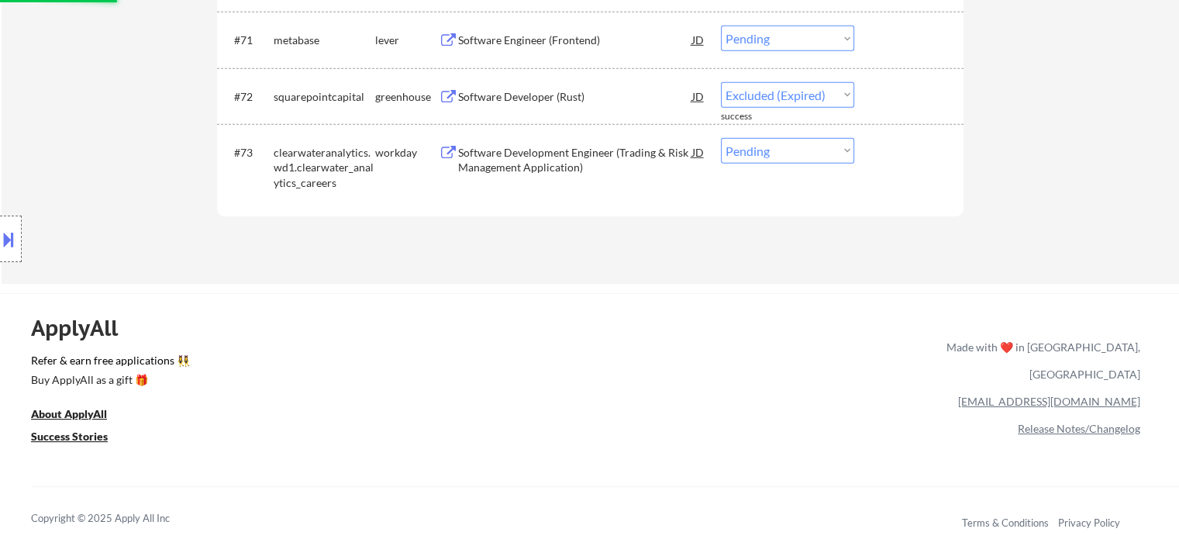
select select ""pending""
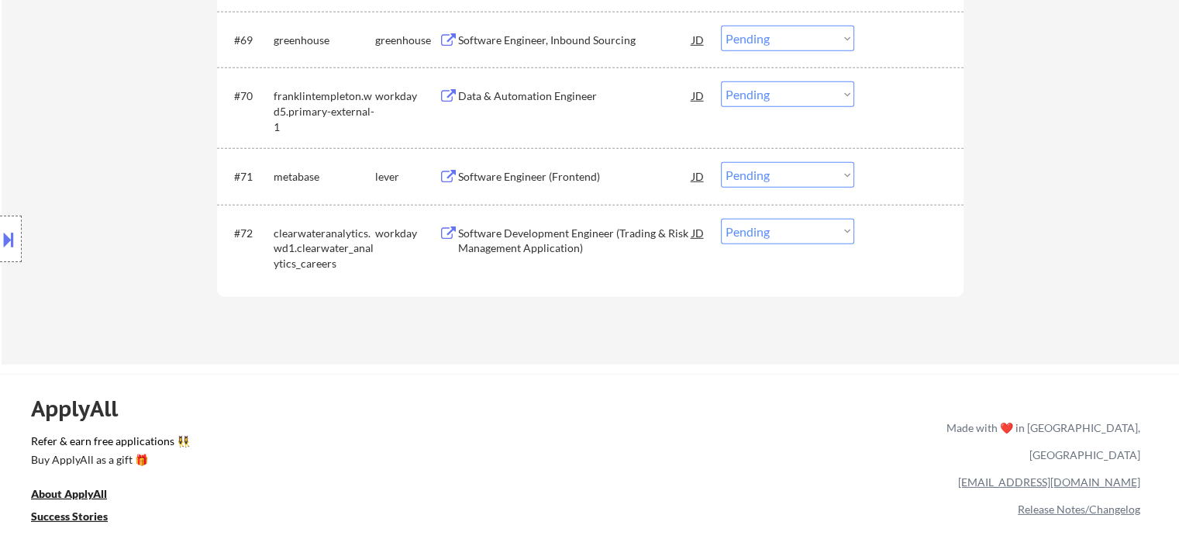
scroll to position [4630, 0]
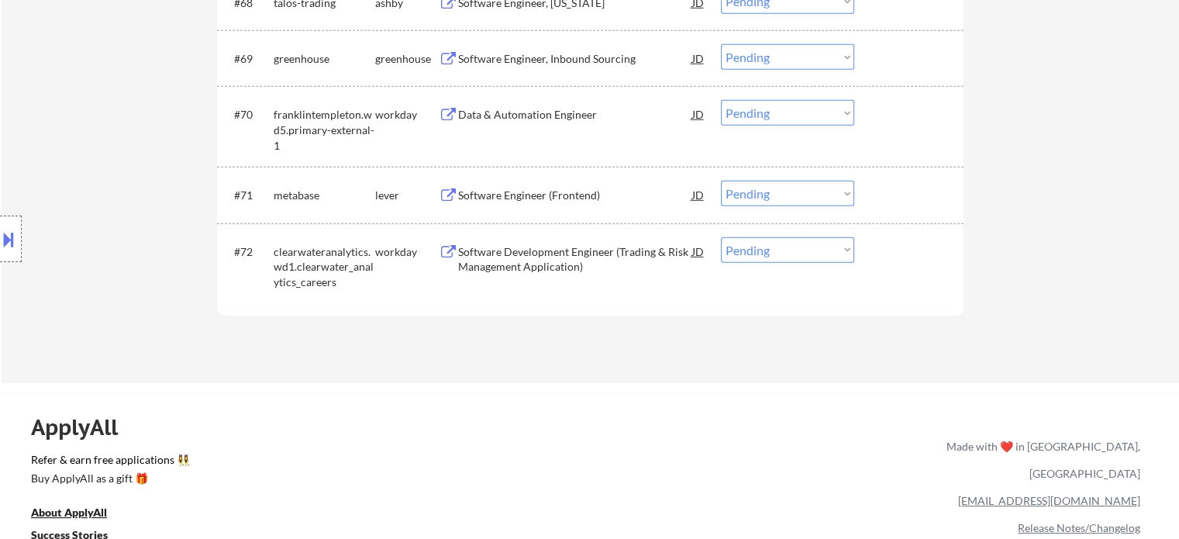
click at [518, 188] on div "Software Engineer (Frontend)" at bounding box center [575, 196] width 234 height 16
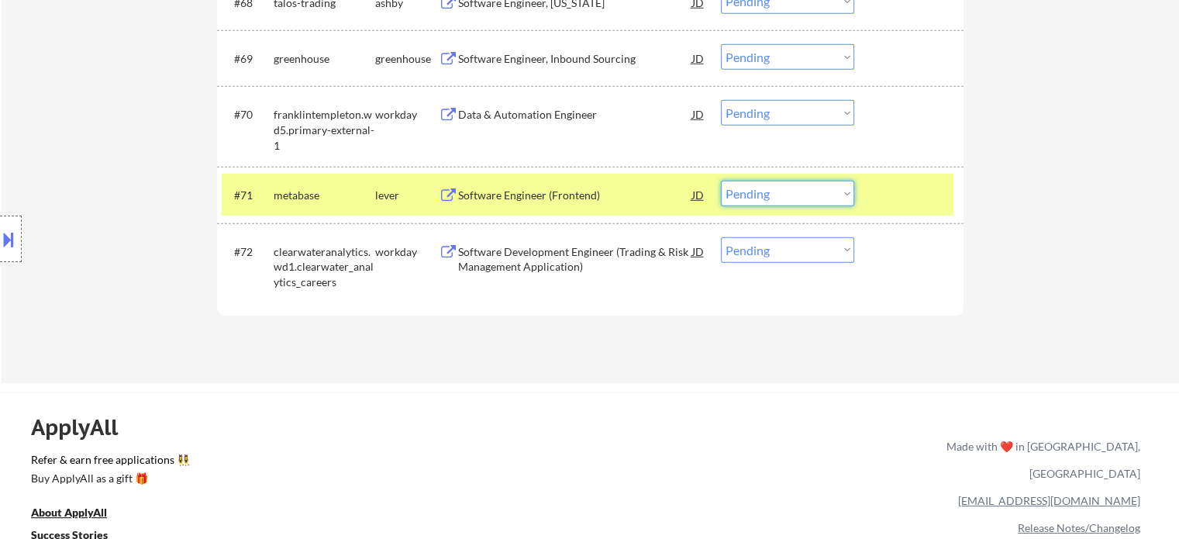
click at [747, 195] on select "Choose an option... Pending Applied Excluded (Questions) Excluded (Expired) Exc…" at bounding box center [787, 194] width 133 height 26
click at [721, 181] on select "Choose an option... Pending Applied Excluded (Questions) Excluded (Expired) Exc…" at bounding box center [787, 194] width 133 height 26
drag, startPoint x: 893, startPoint y: 191, endPoint x: 865, endPoint y: 190, distance: 28.0
click at [893, 191] on div at bounding box center [911, 195] width 68 height 28
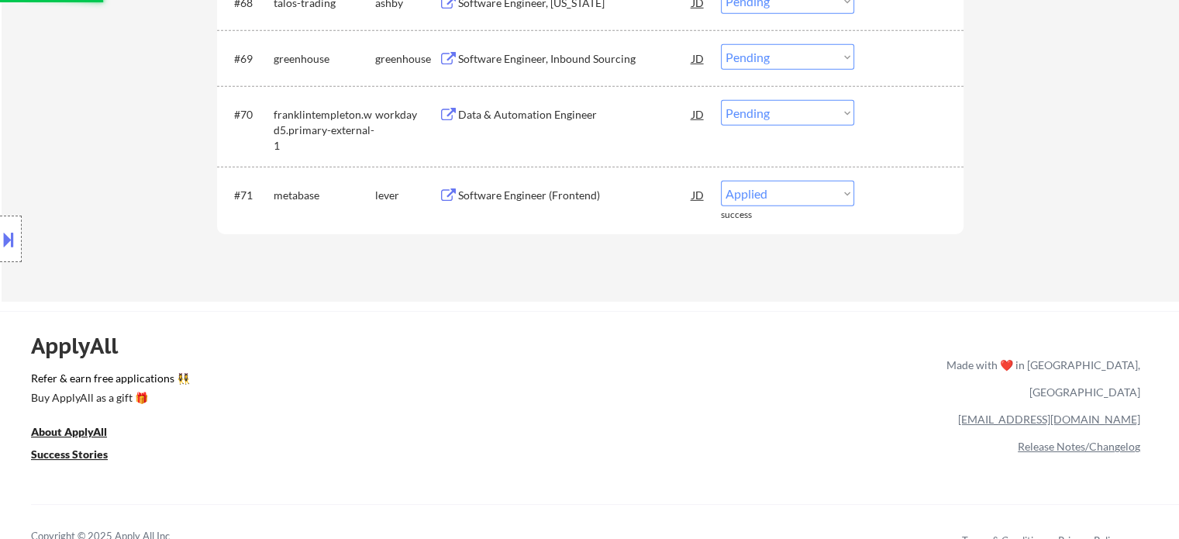
select select ""pending""
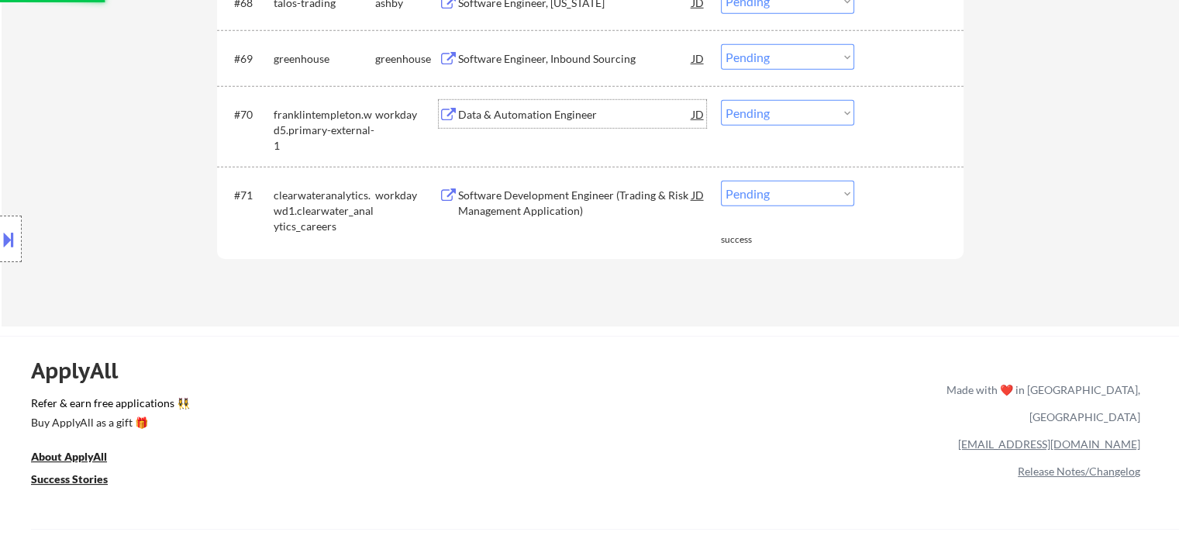
click at [502, 123] on div "Data & Automation Engineer" at bounding box center [575, 114] width 234 height 28
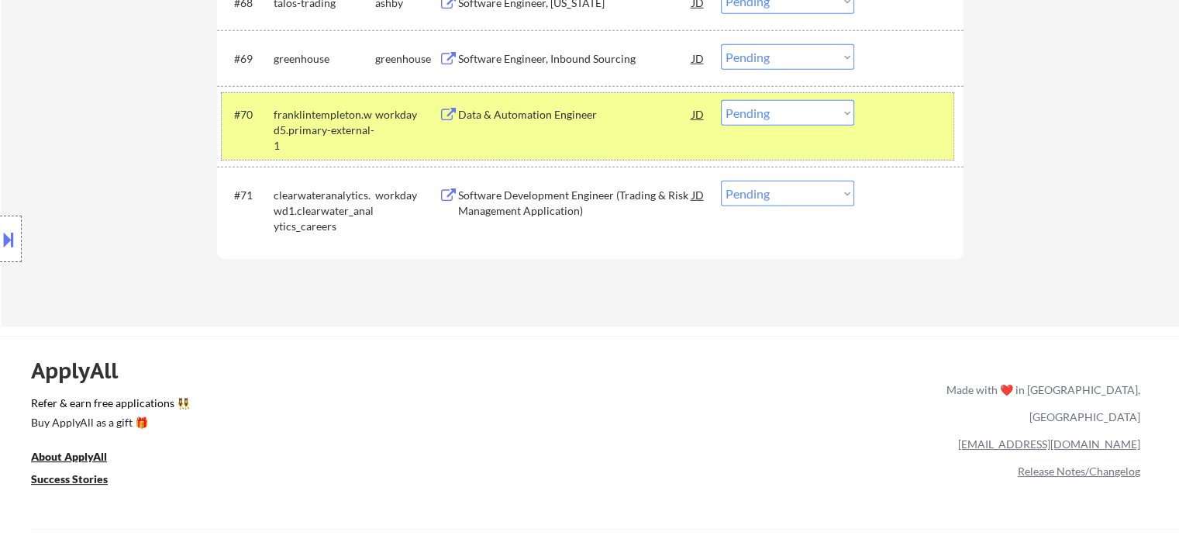
click at [912, 136] on div "#70 franklintempleton.wd5.primary-external-1 workday Data & Automation Engineer…" at bounding box center [588, 126] width 732 height 67
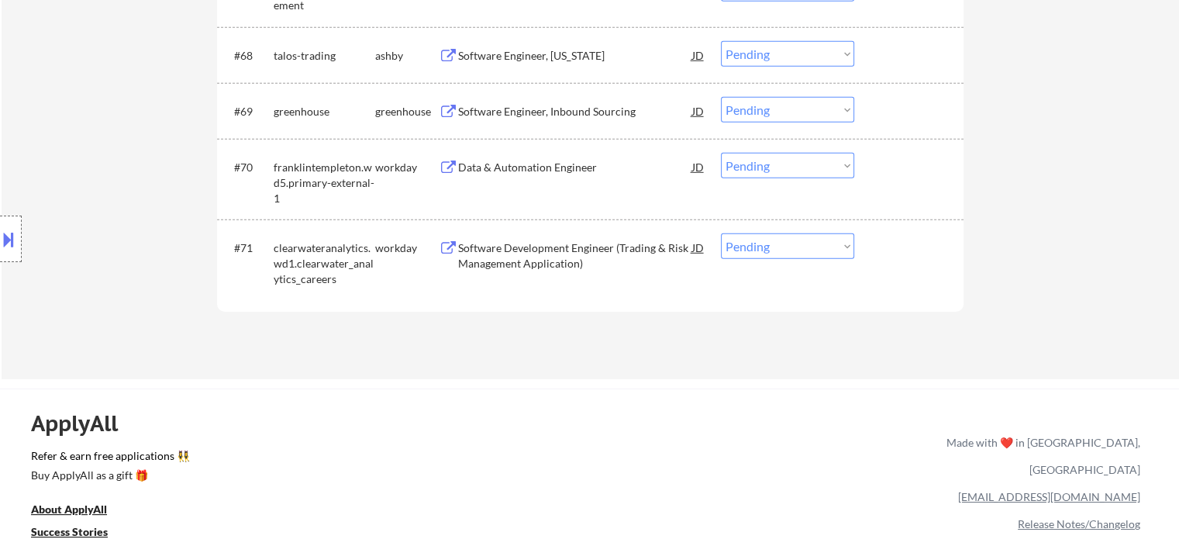
scroll to position [4552, 0]
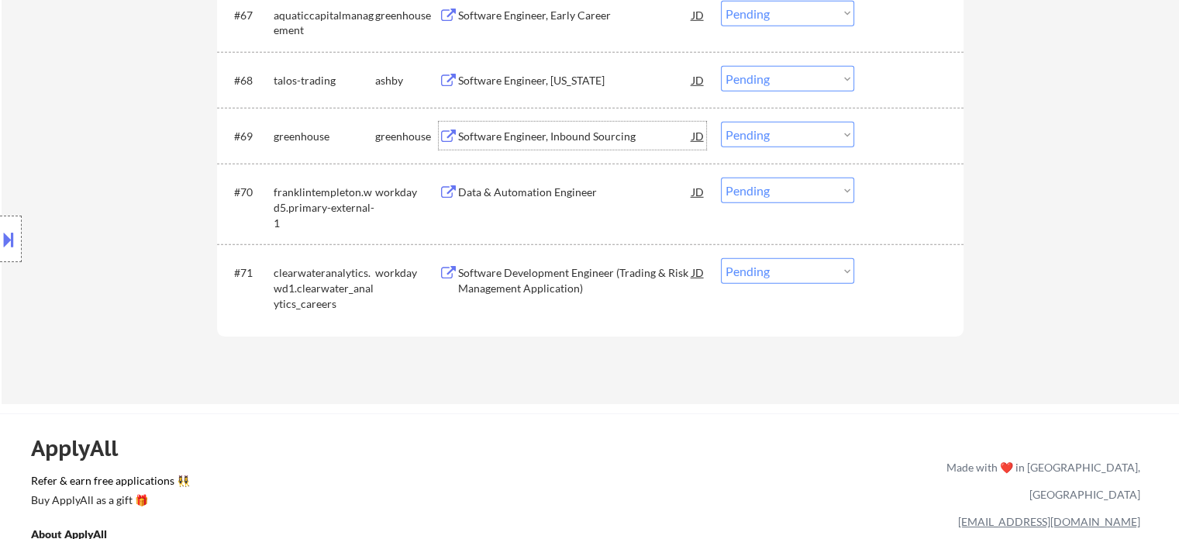
click at [511, 148] on div "Software Engineer, Inbound Sourcing" at bounding box center [575, 136] width 234 height 28
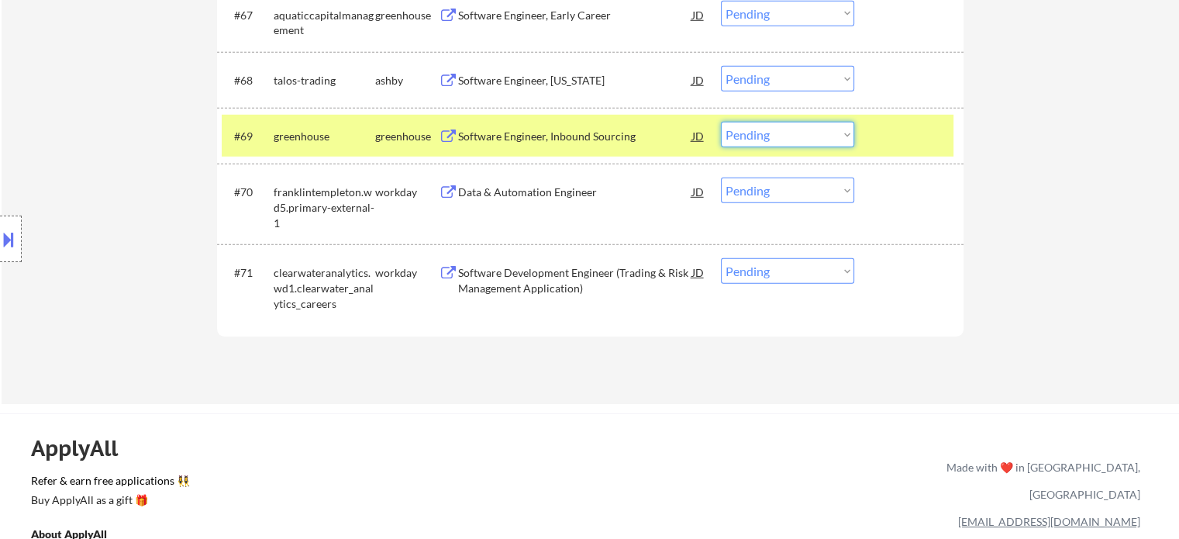
click at [765, 127] on select "Choose an option... Pending Applied Excluded (Questions) Excluded (Expired) Exc…" at bounding box center [787, 135] width 133 height 26
click at [721, 122] on select "Choose an option... Pending Applied Excluded (Questions) Excluded (Expired) Exc…" at bounding box center [787, 135] width 133 height 26
click at [890, 123] on div at bounding box center [911, 136] width 68 height 28
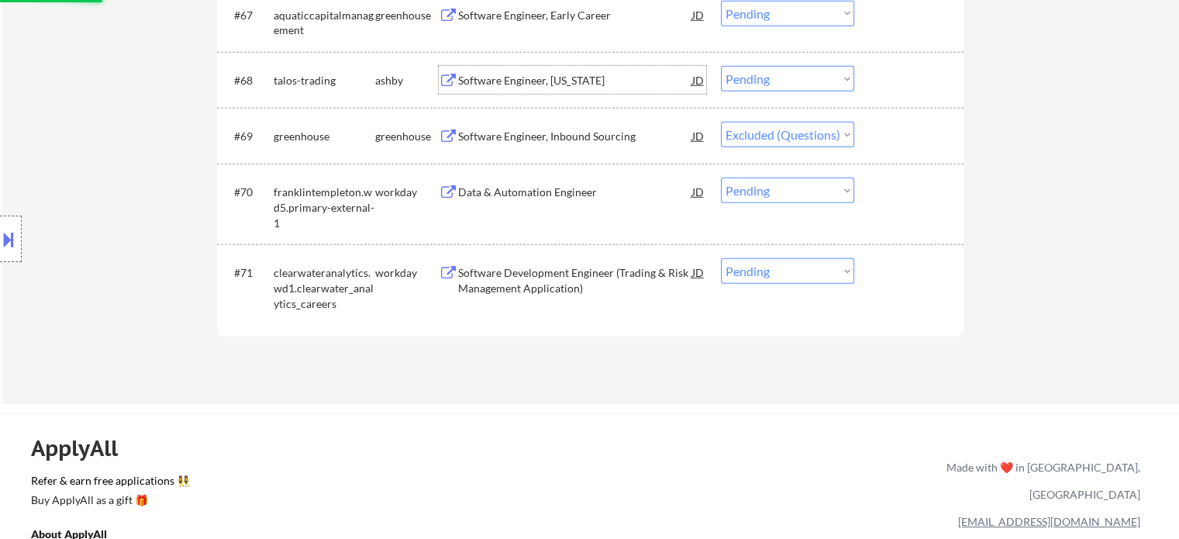
click at [533, 80] on div "Software Engineer, [US_STATE]" at bounding box center [575, 81] width 234 height 16
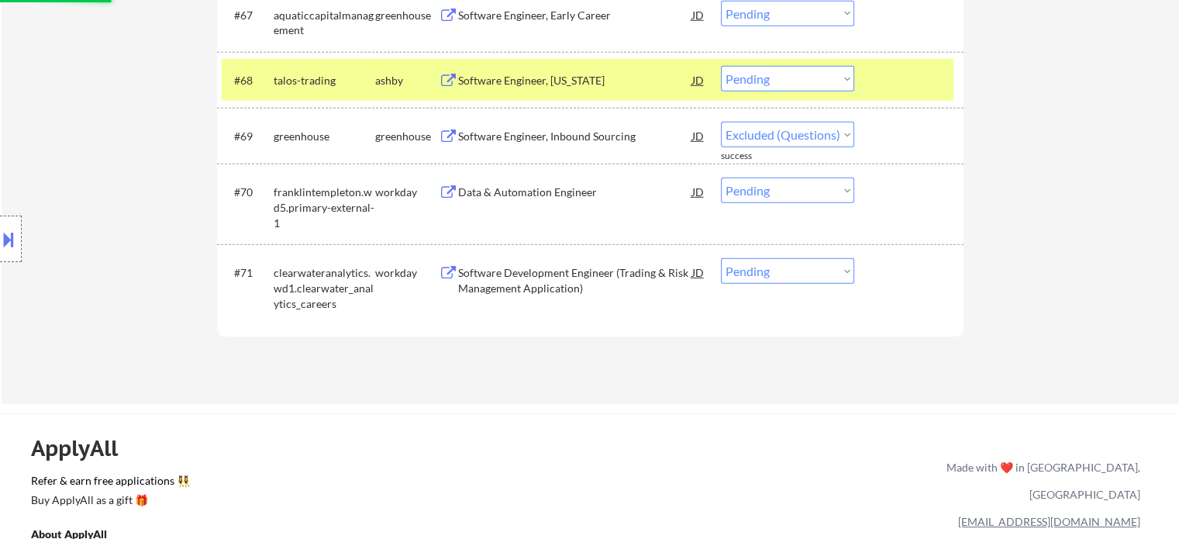
select select ""pending""
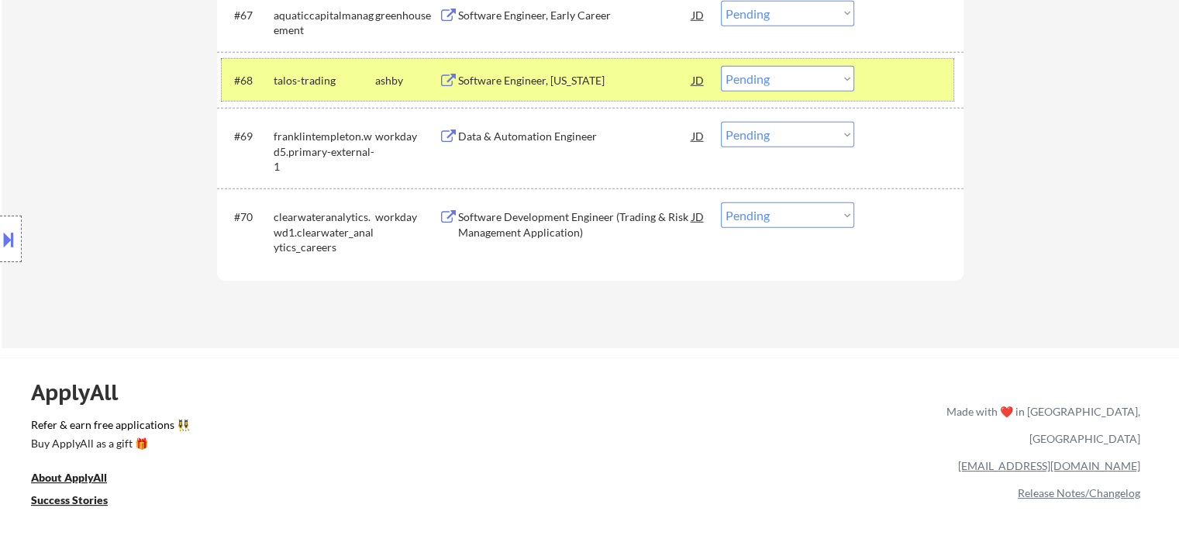
click at [915, 71] on div at bounding box center [911, 80] width 68 height 28
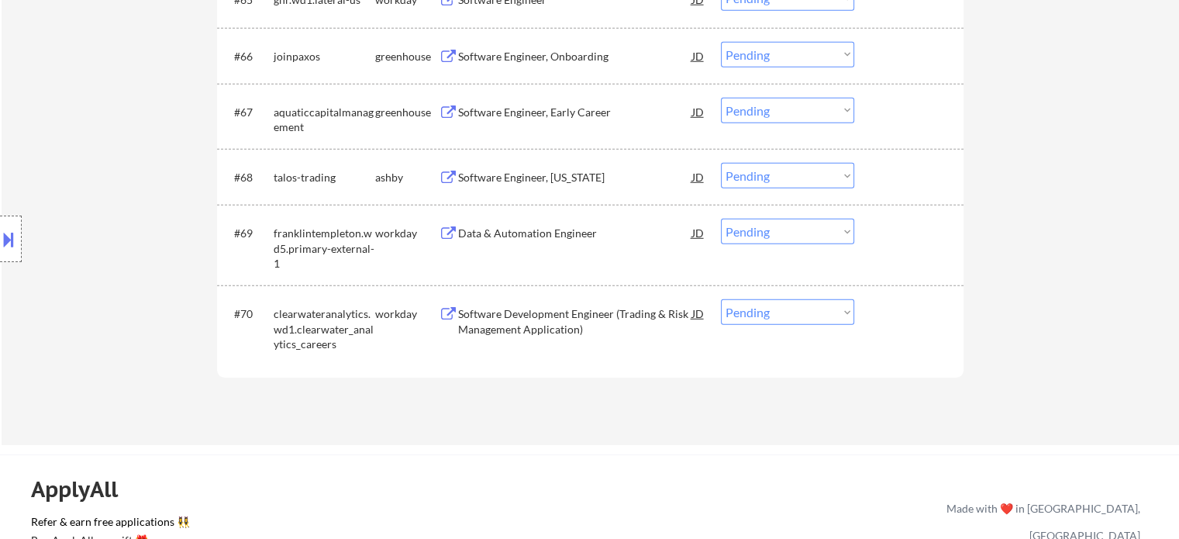
scroll to position [4397, 0]
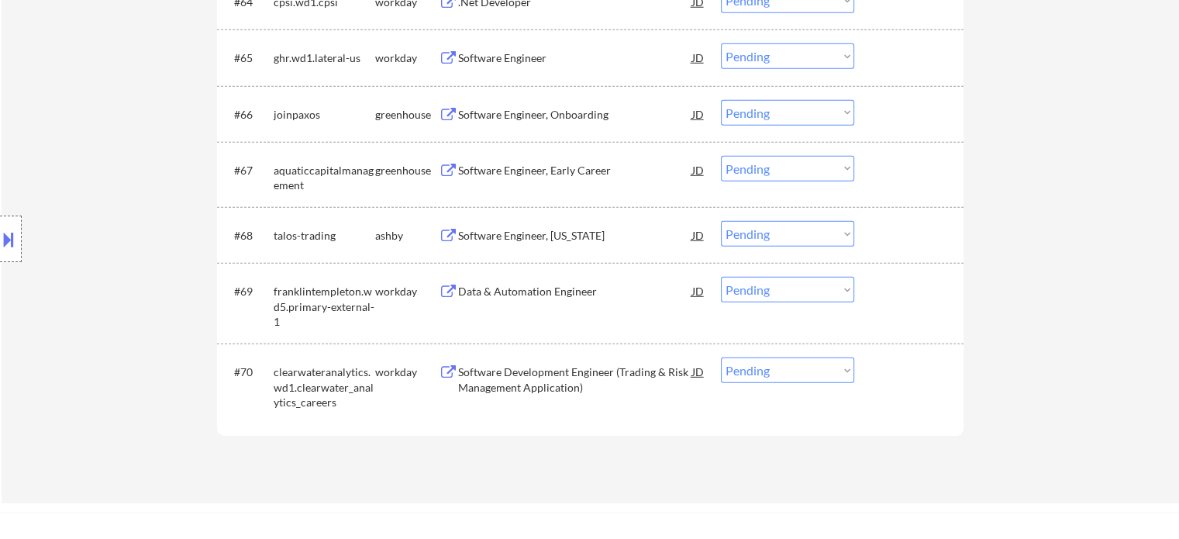
click at [485, 171] on div "Software Engineer, Early Career" at bounding box center [575, 171] width 234 height 16
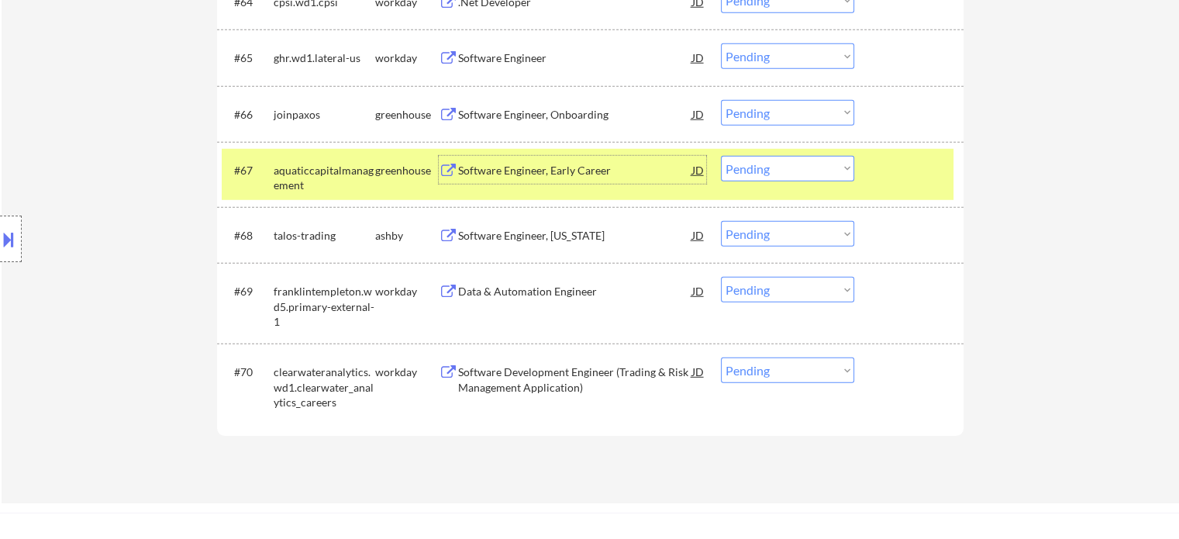
click at [878, 175] on div at bounding box center [911, 170] width 68 height 28
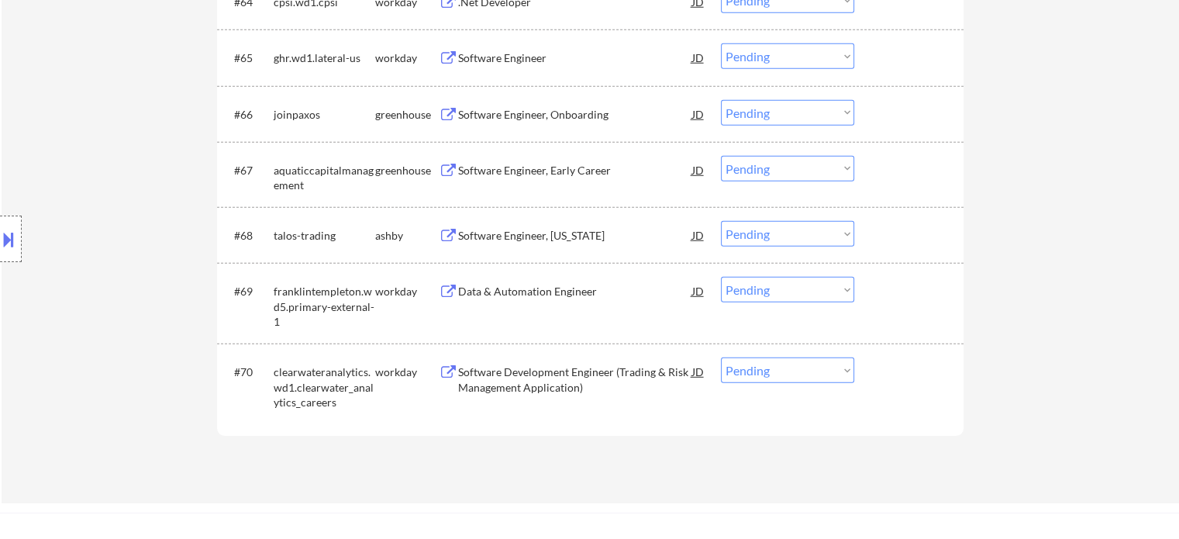
click at [480, 110] on div "Software Engineer, Onboarding" at bounding box center [575, 115] width 234 height 16
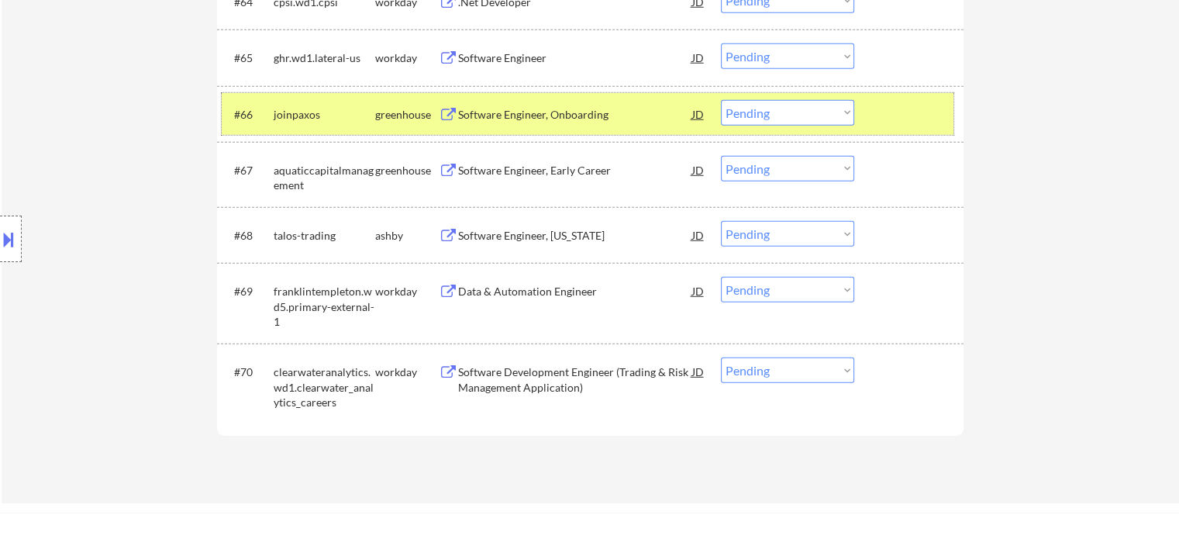
click at [865, 119] on div "#66 joinpaxos greenhouse Software Engineer, Onboarding JD Choose an option... P…" at bounding box center [588, 114] width 732 height 42
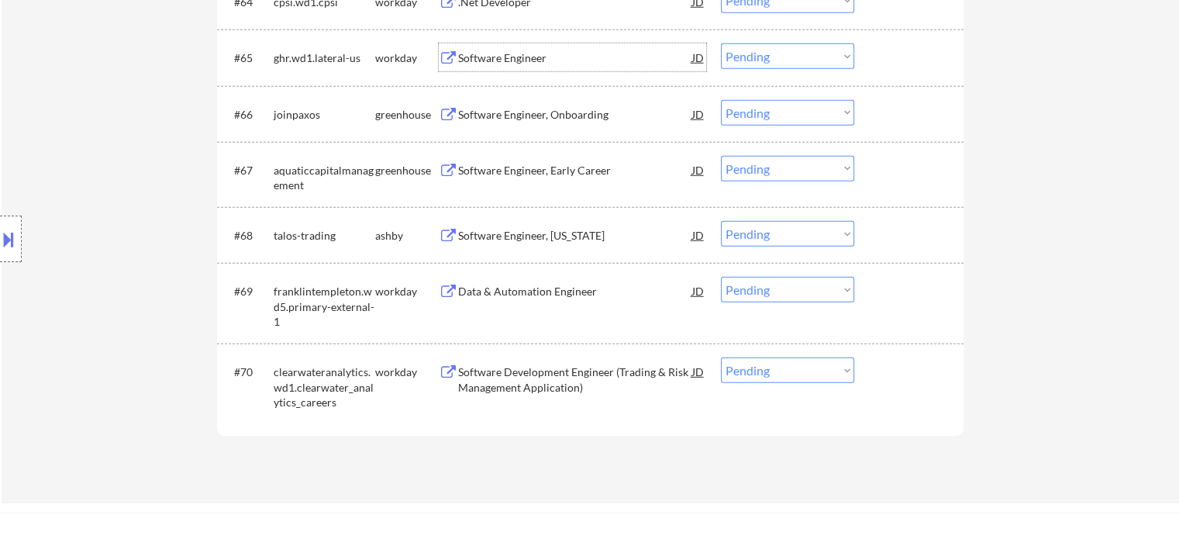
click at [485, 67] on div "Software Engineer" at bounding box center [575, 57] width 234 height 28
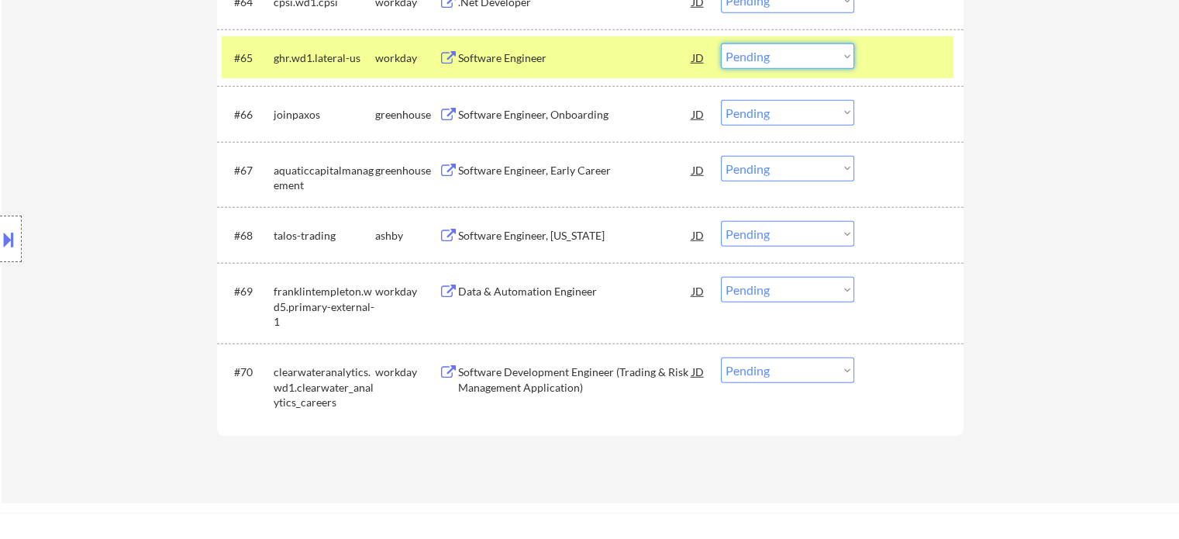
click at [766, 60] on select "Choose an option... Pending Applied Excluded (Questions) Excluded (Expired) Exc…" at bounding box center [787, 56] width 133 height 26
click at [721, 43] on select "Choose an option... Pending Applied Excluded (Questions) Excluded (Expired) Exc…" at bounding box center [787, 56] width 133 height 26
click at [888, 65] on div at bounding box center [911, 57] width 68 height 28
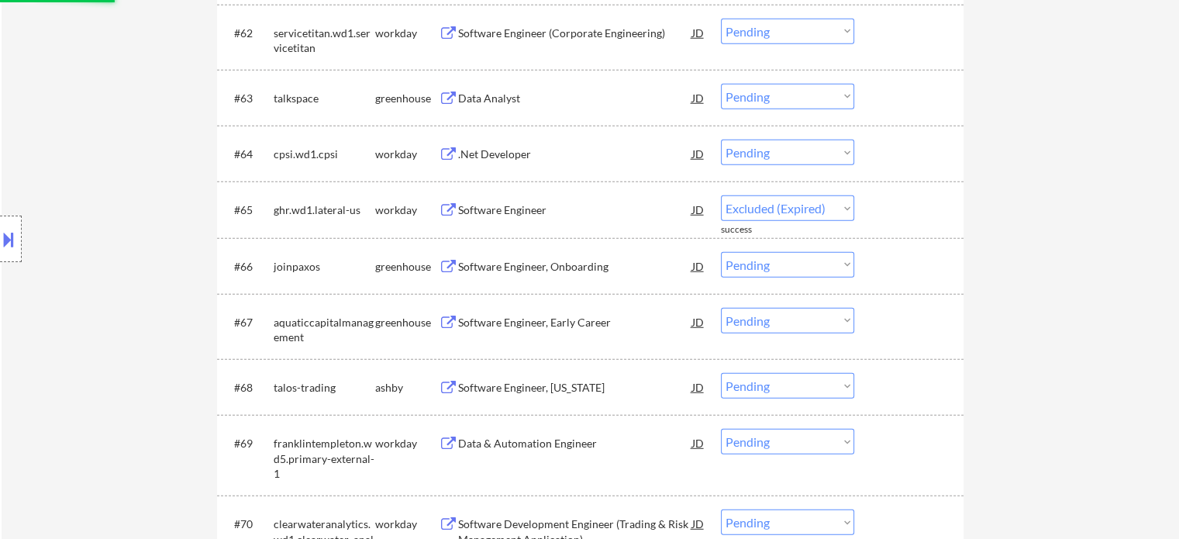
select select ""pending""
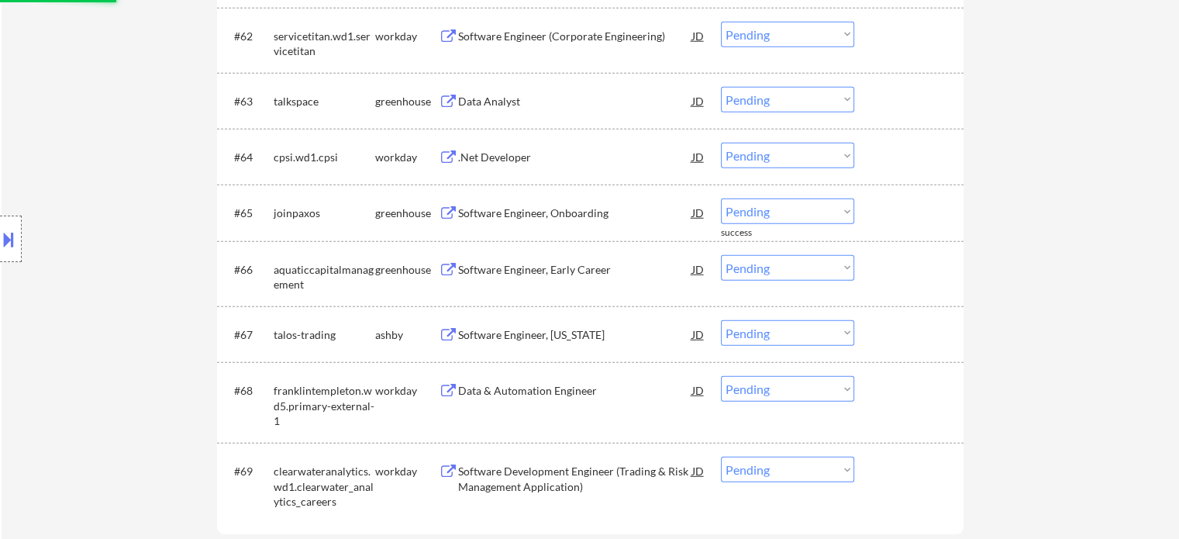
click at [506, 33] on div "Software Engineer (Corporate Engineering)" at bounding box center [575, 37] width 234 height 16
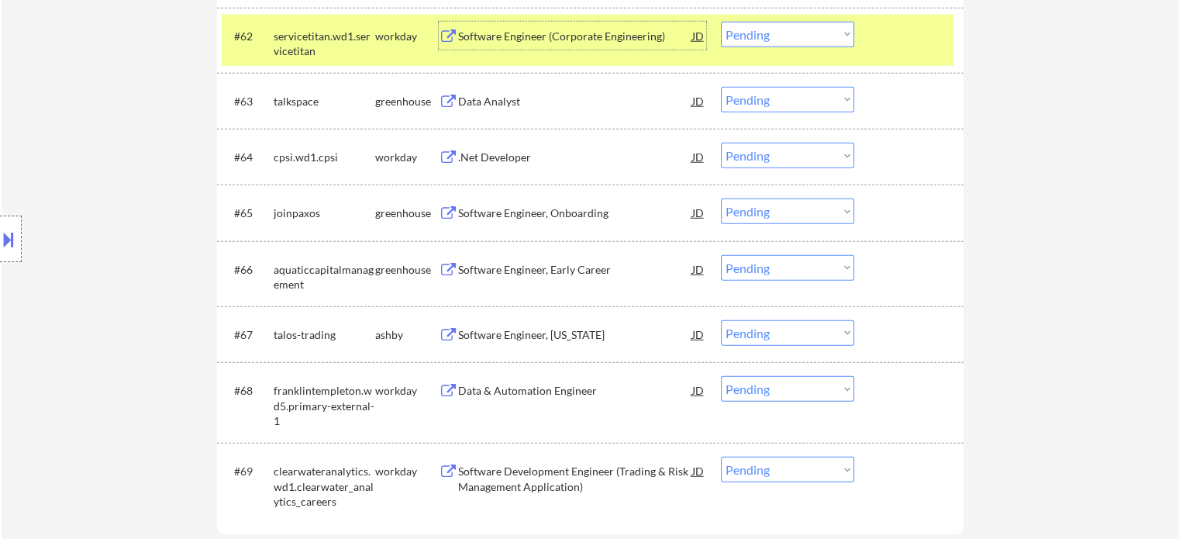
click at [921, 46] on div at bounding box center [911, 36] width 68 height 28
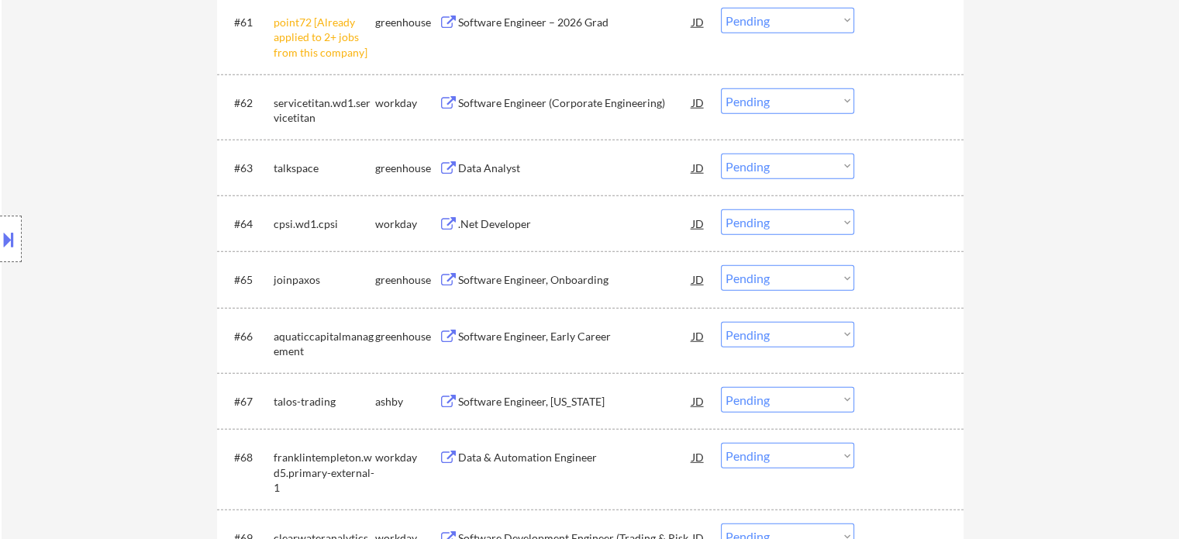
scroll to position [4087, 0]
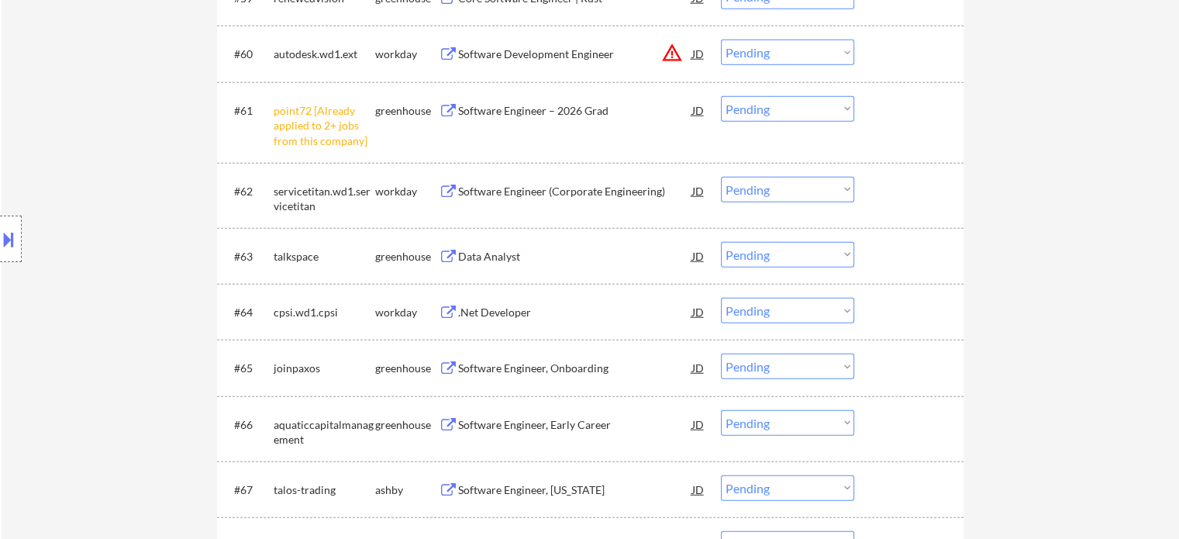
click at [728, 108] on select "Choose an option... Pending Applied Excluded (Questions) Excluded (Expired) Exc…" at bounding box center [787, 109] width 133 height 26
click at [721, 96] on select "Choose an option... Pending Applied Excluded (Questions) Excluded (Expired) Exc…" at bounding box center [787, 109] width 133 height 26
click at [888, 140] on div "#61 point72 [Already applied to 2+ jobs from this company] greenhouse Software …" at bounding box center [588, 122] width 732 height 67
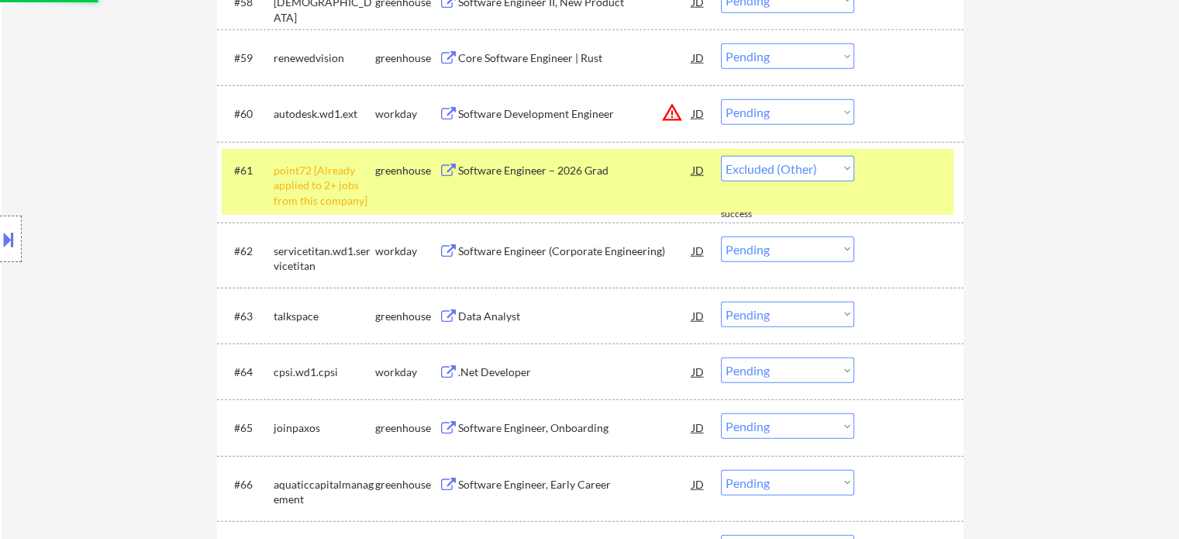
select select ""pending""
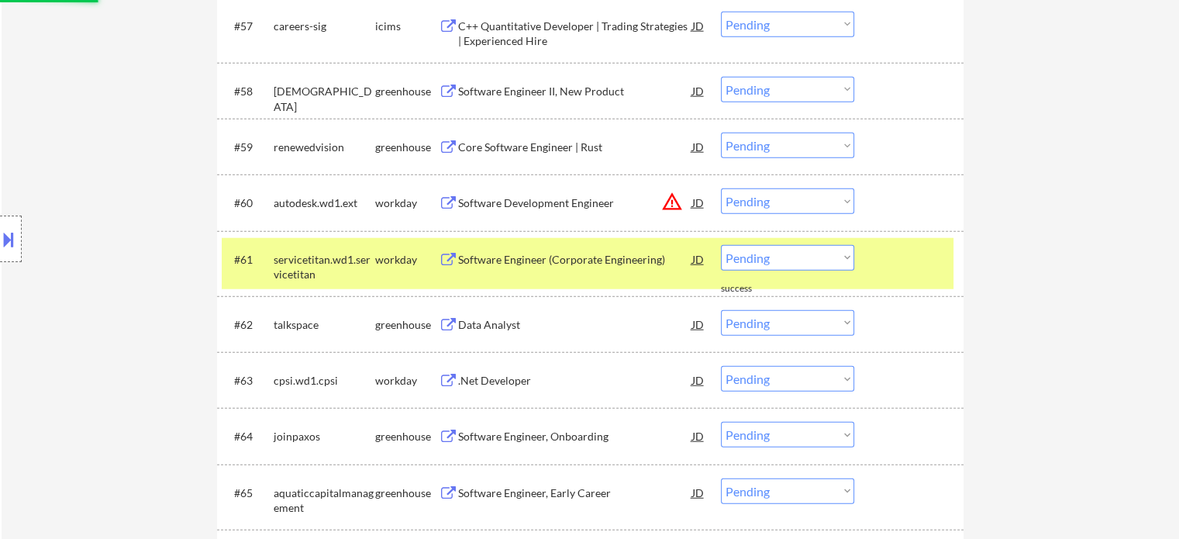
scroll to position [3932, 0]
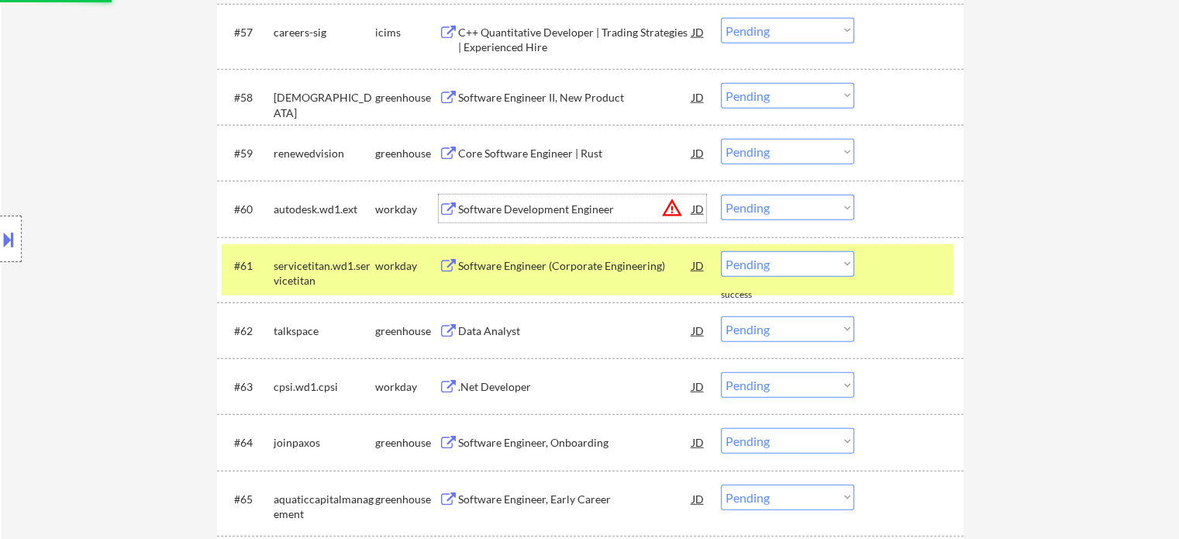
click at [554, 214] on div "Software Development Engineer" at bounding box center [575, 210] width 234 height 16
